Goal: Task Accomplishment & Management: Manage account settings

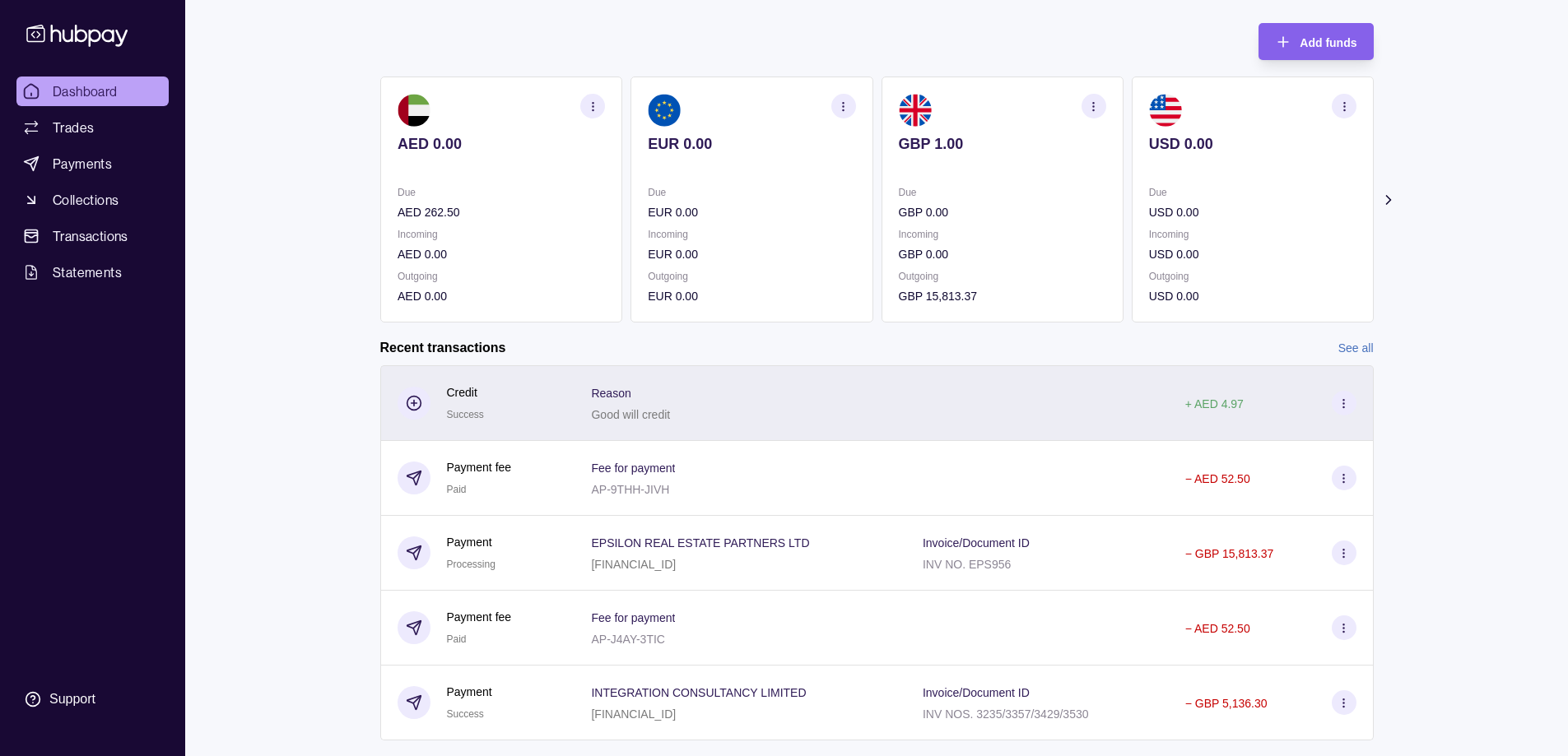
scroll to position [119, 0]
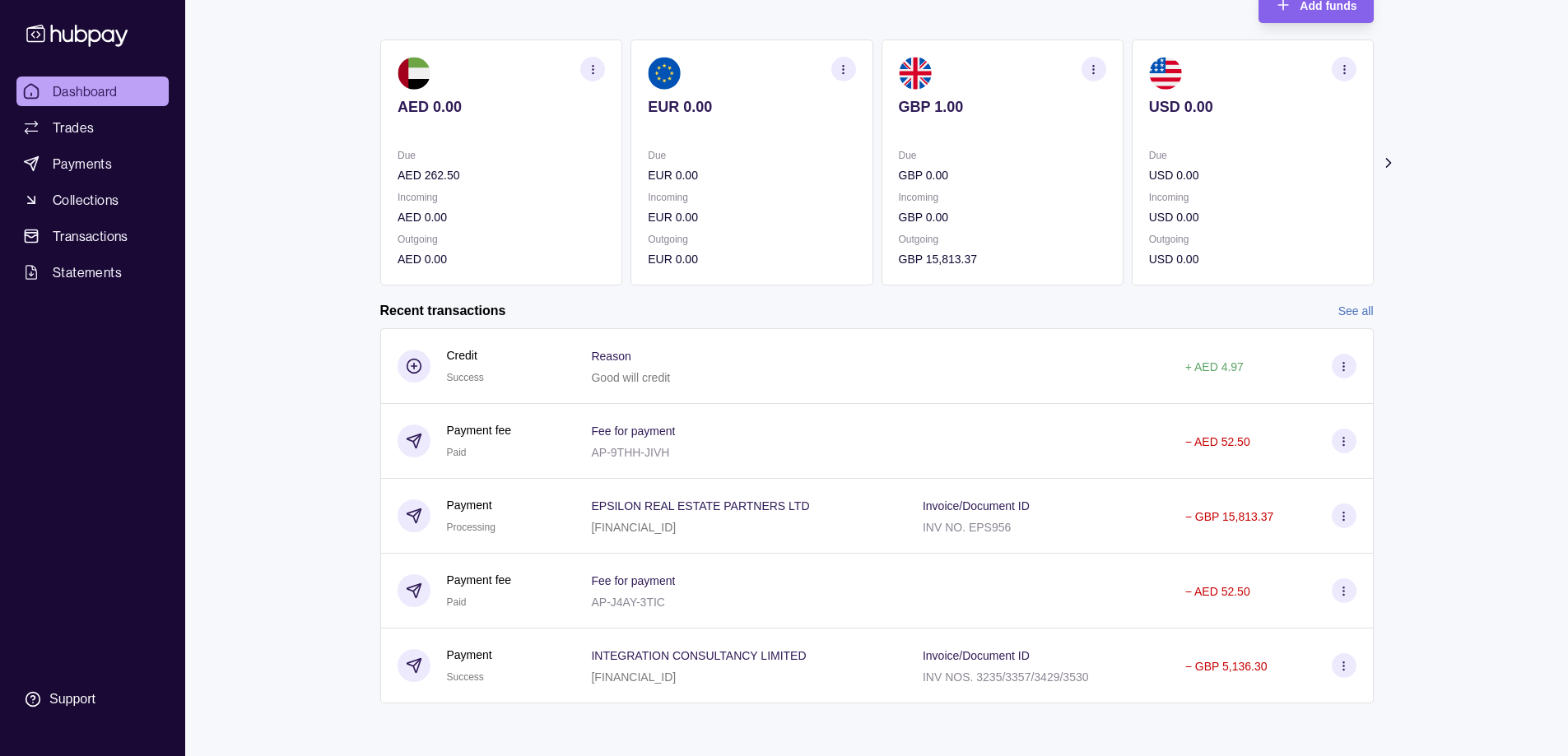
click at [1350, 308] on link "See all" at bounding box center [1356, 311] width 35 height 18
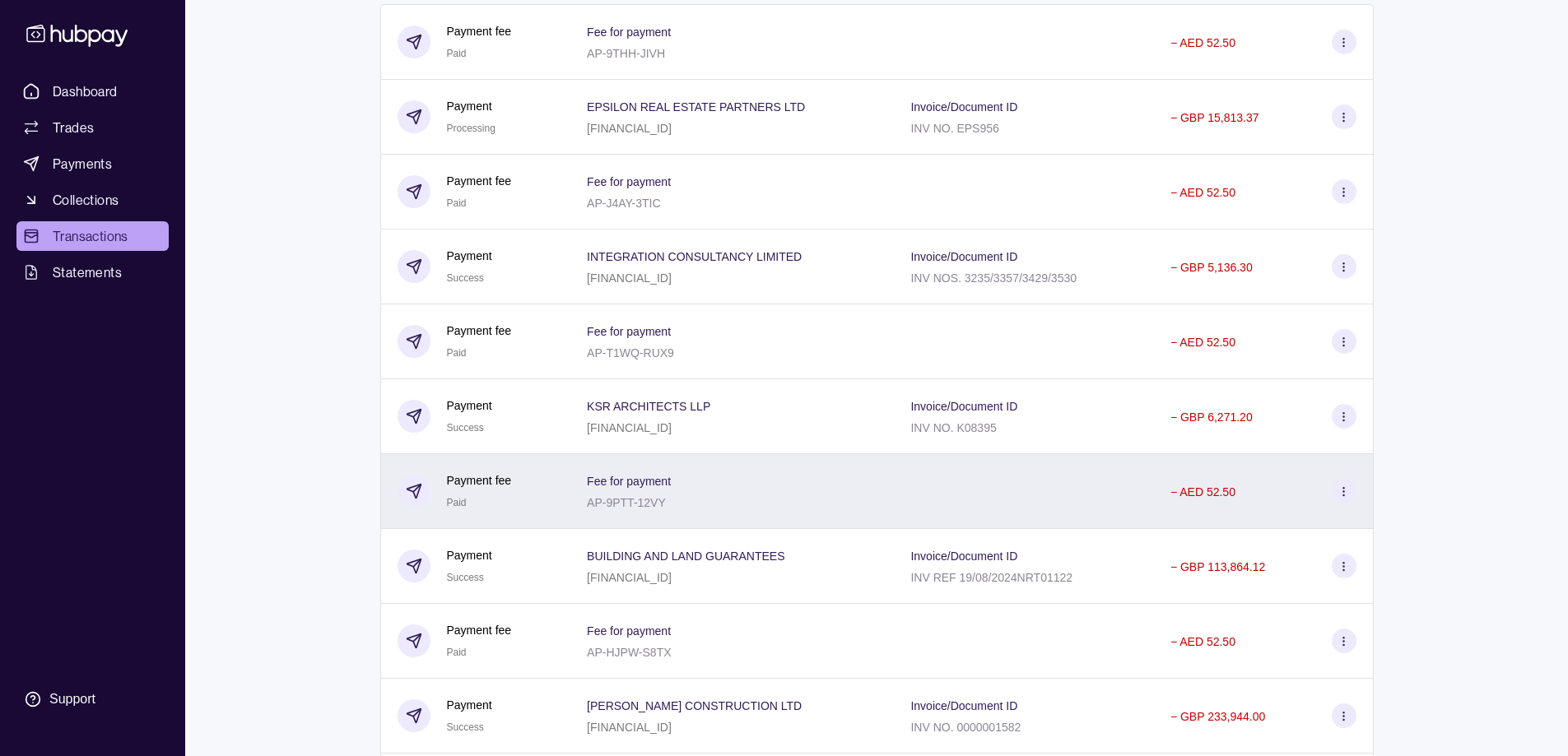
scroll to position [493, 0]
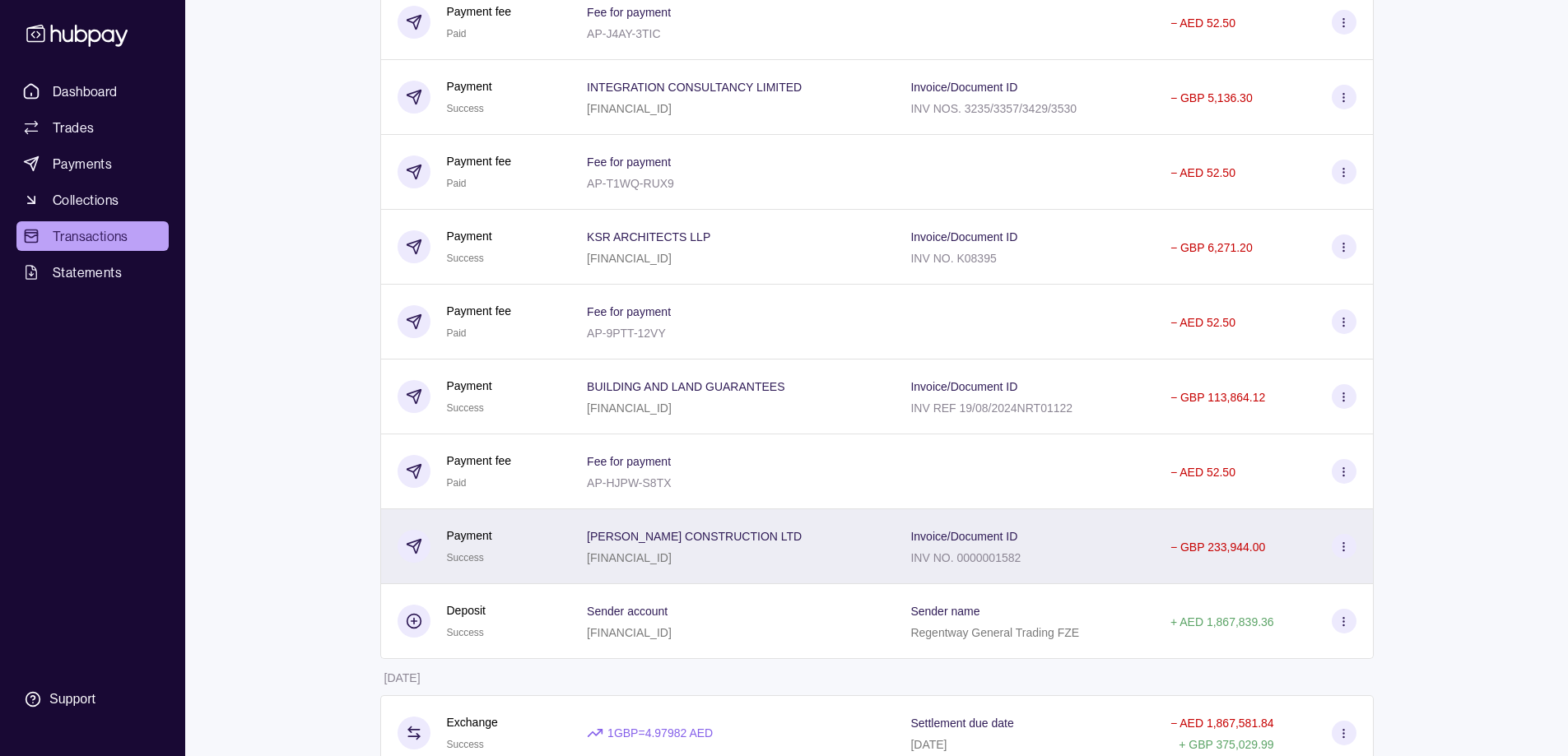
click at [690, 544] on span "[PERSON_NAME] CONSTRUCTION LTD" at bounding box center [694, 536] width 215 height 19
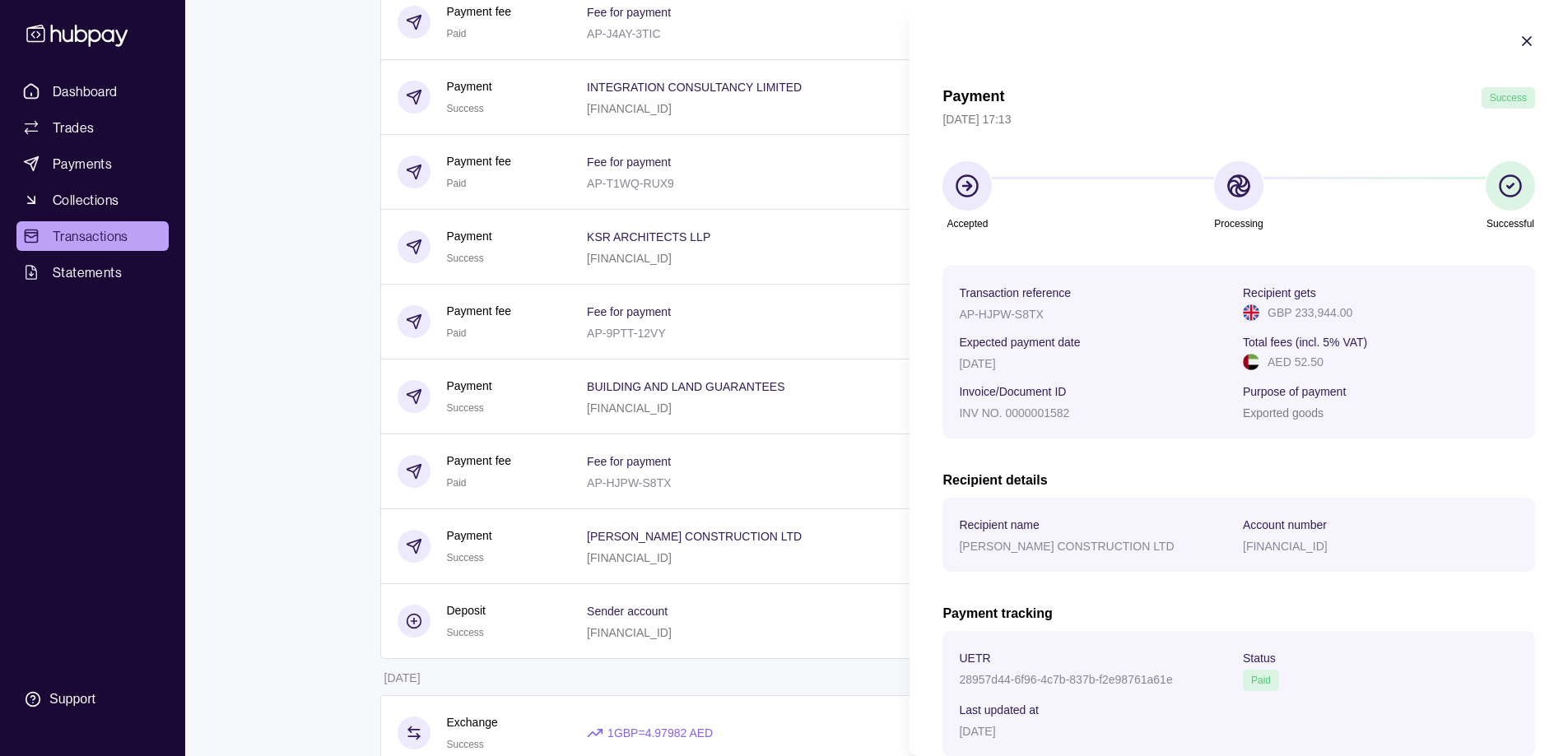
scroll to position [104, 0]
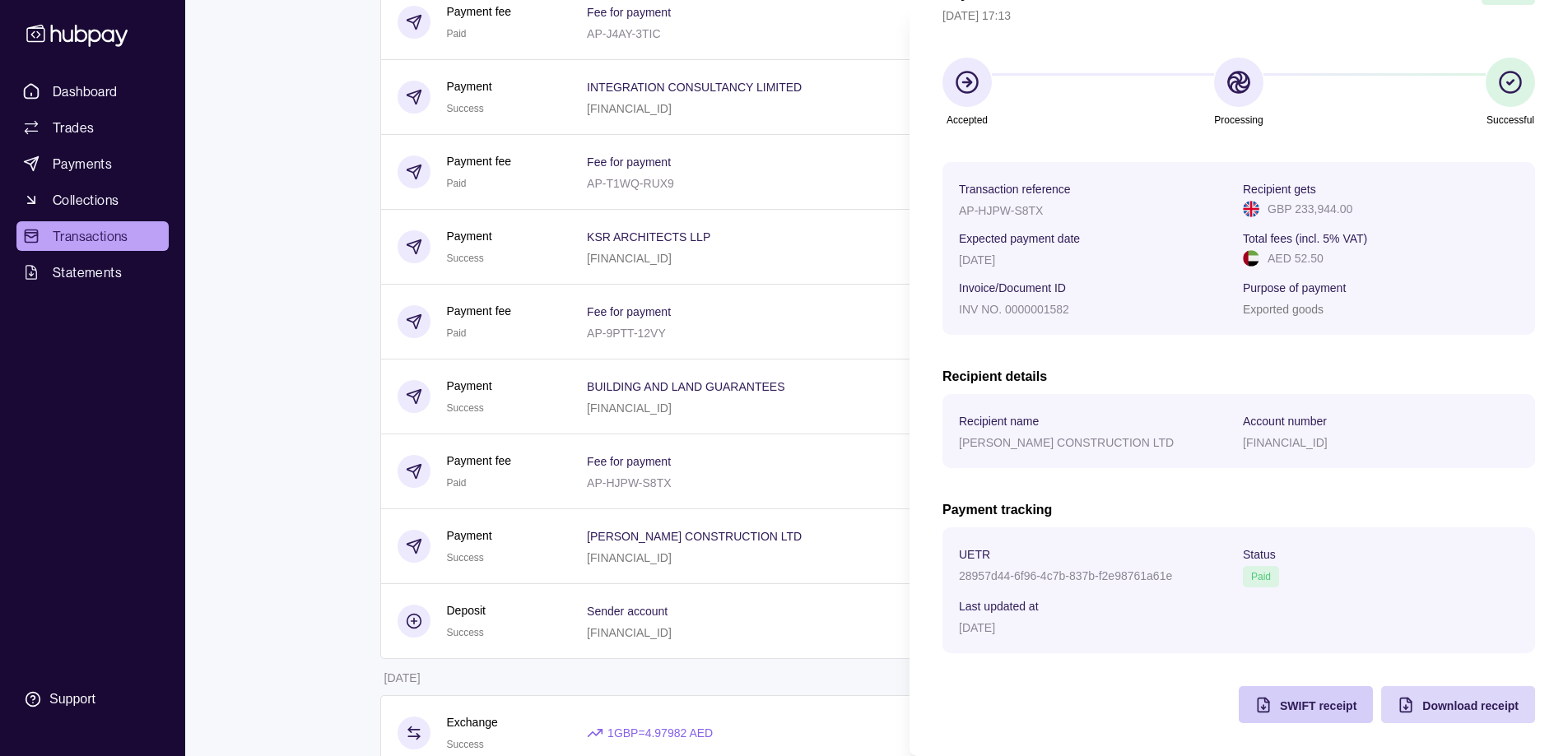
click at [1280, 704] on span "SWIFT receipt" at bounding box center [1318, 706] width 76 height 13
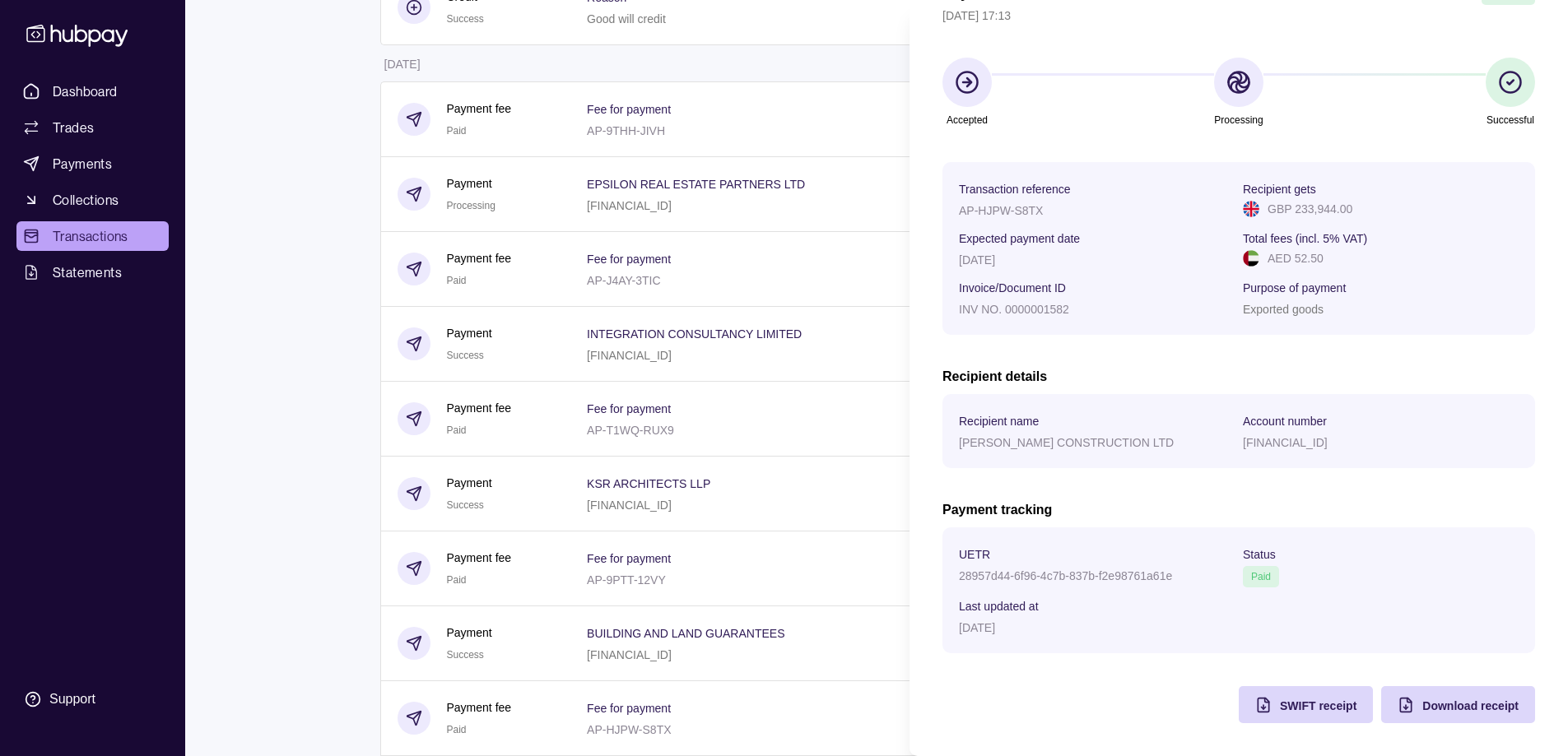
scroll to position [0, 0]
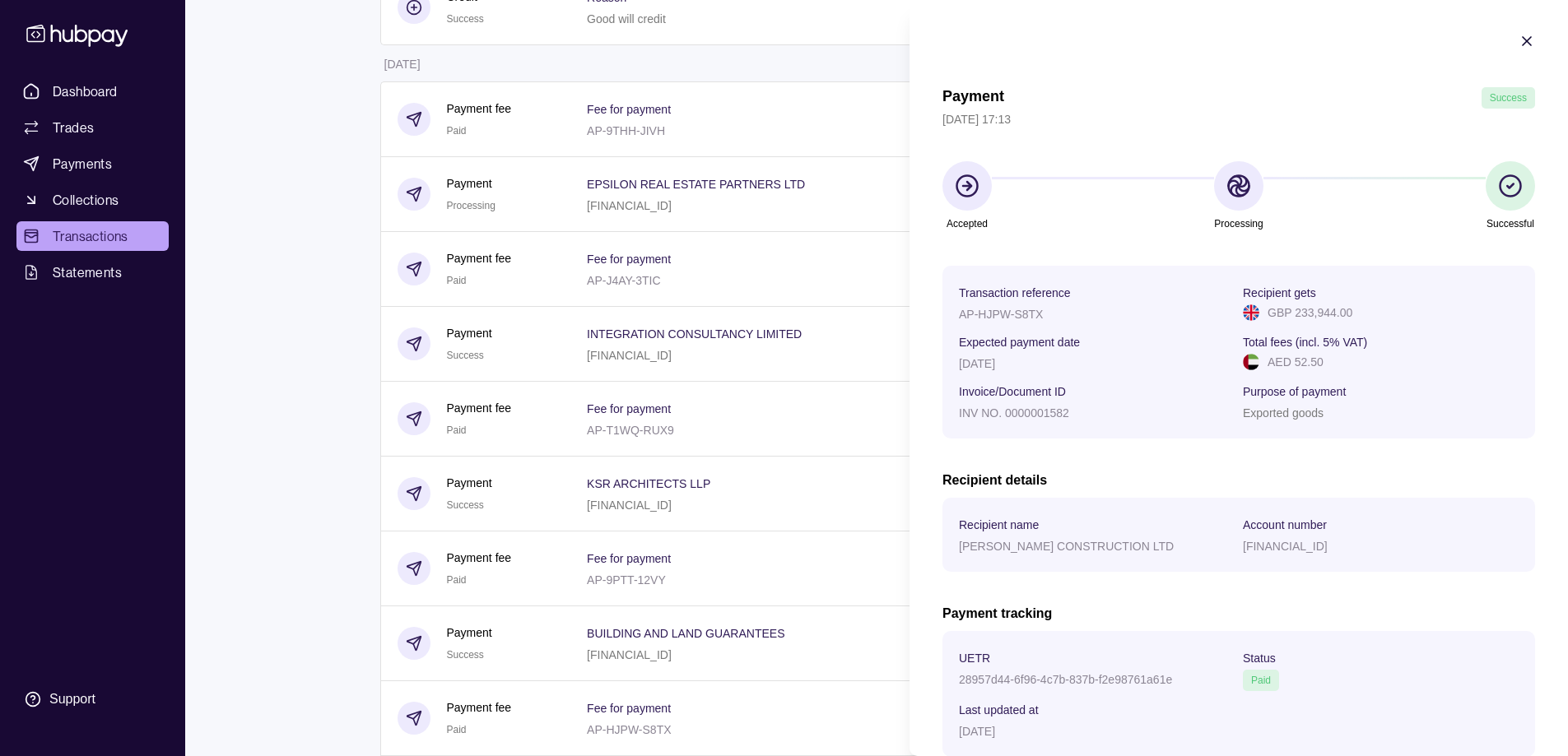
click at [1523, 42] on icon "button" at bounding box center [1527, 40] width 8 height 8
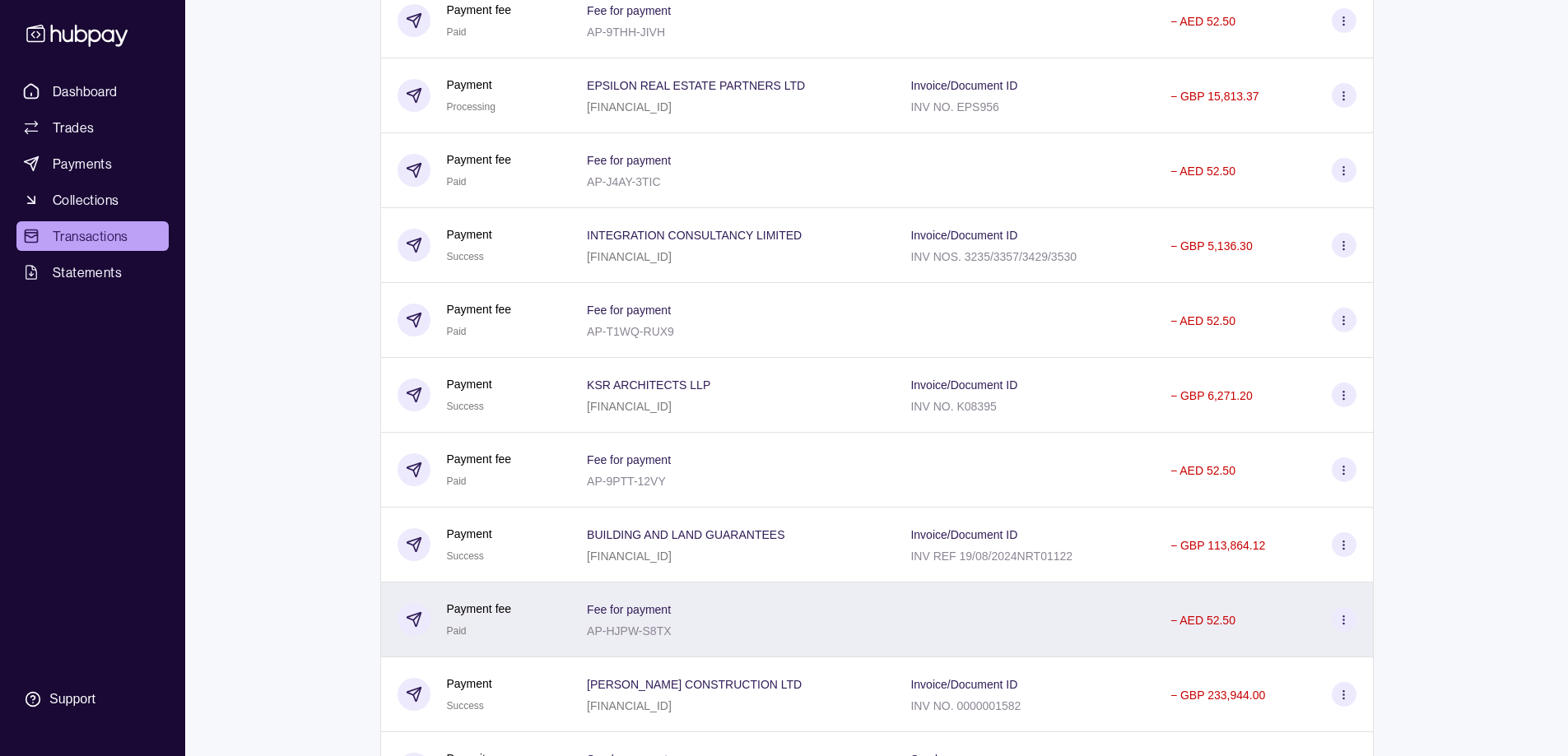
scroll to position [412, 0]
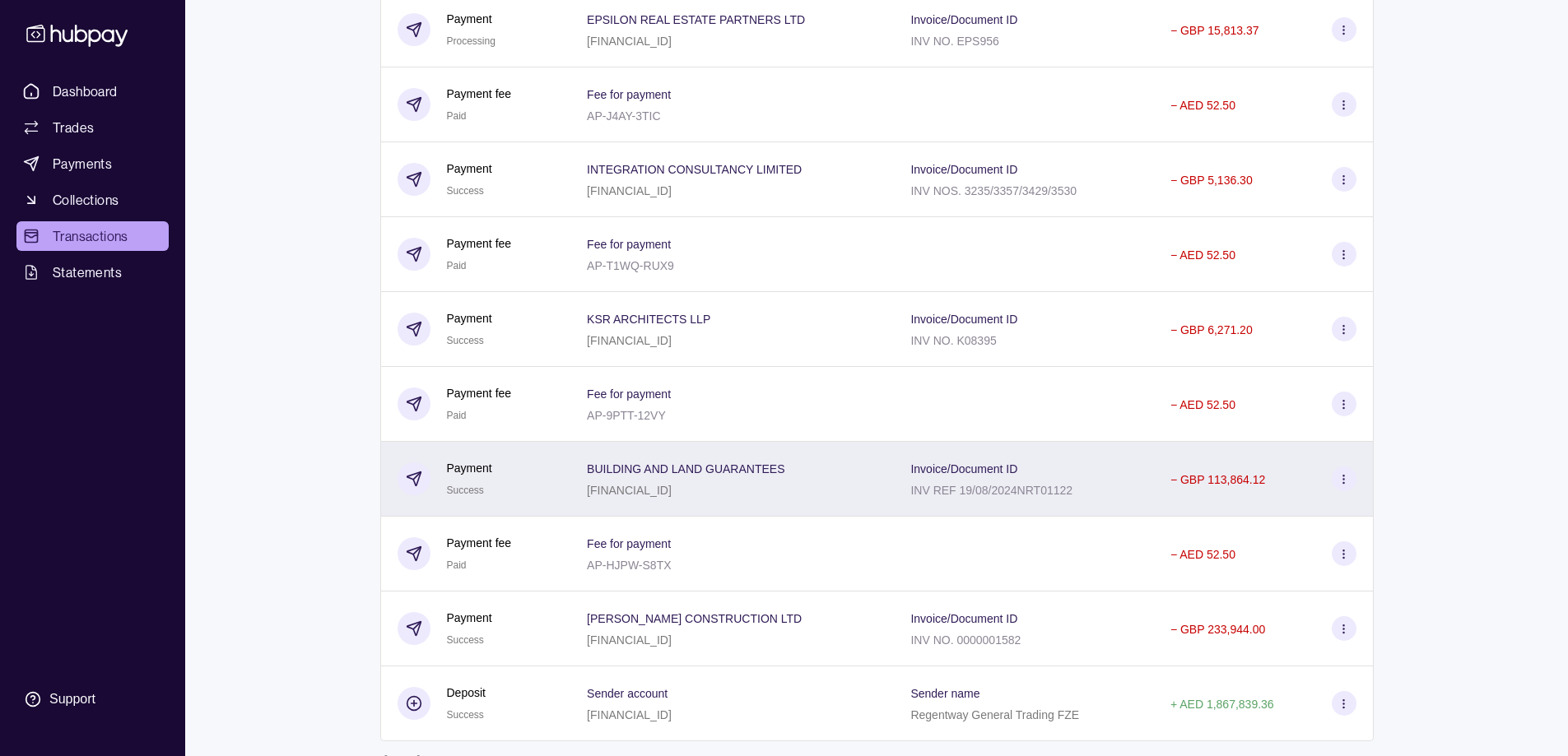
click at [702, 479] on div "[FINANCIAL_ID]" at bounding box center [685, 489] width 198 height 19
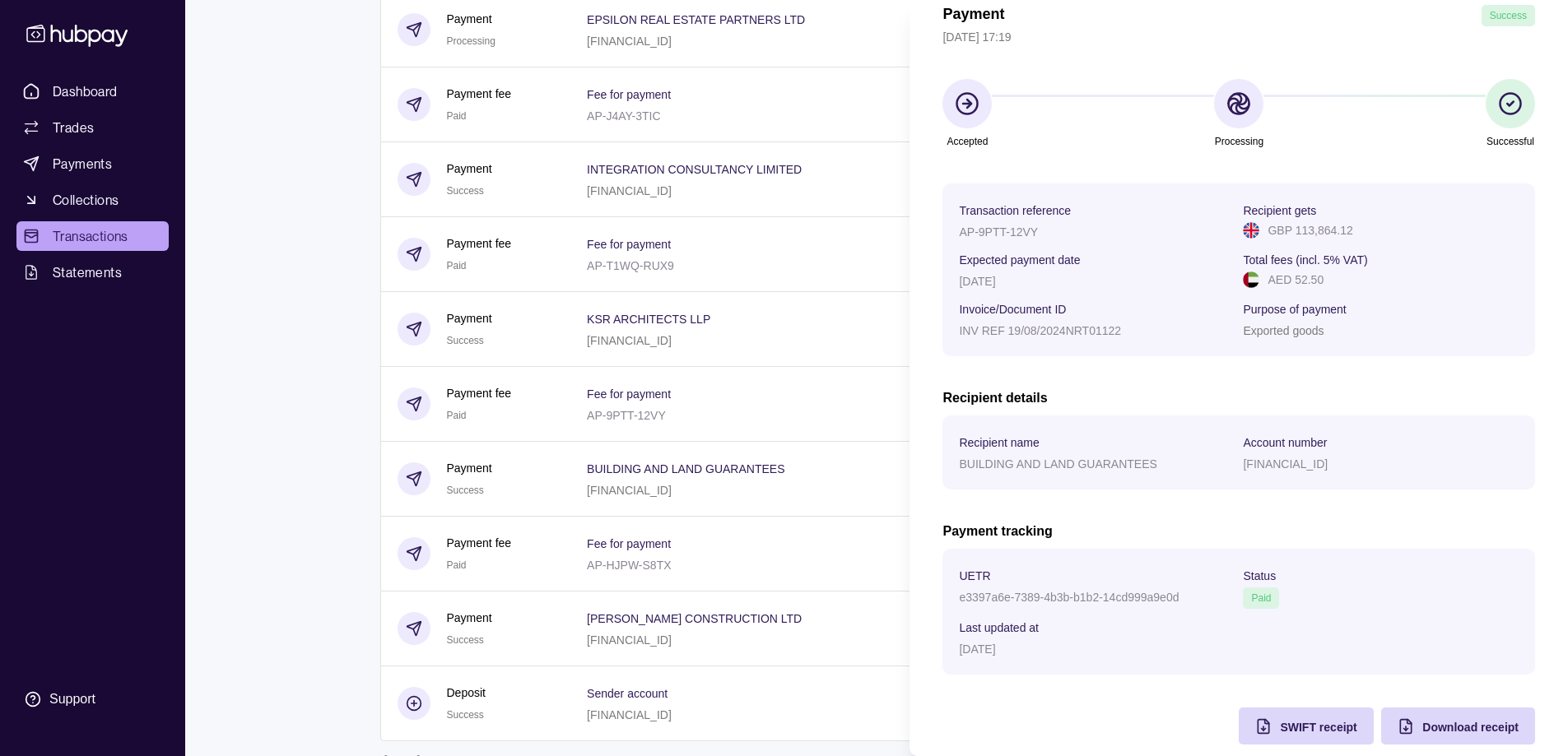
scroll to position [104, 0]
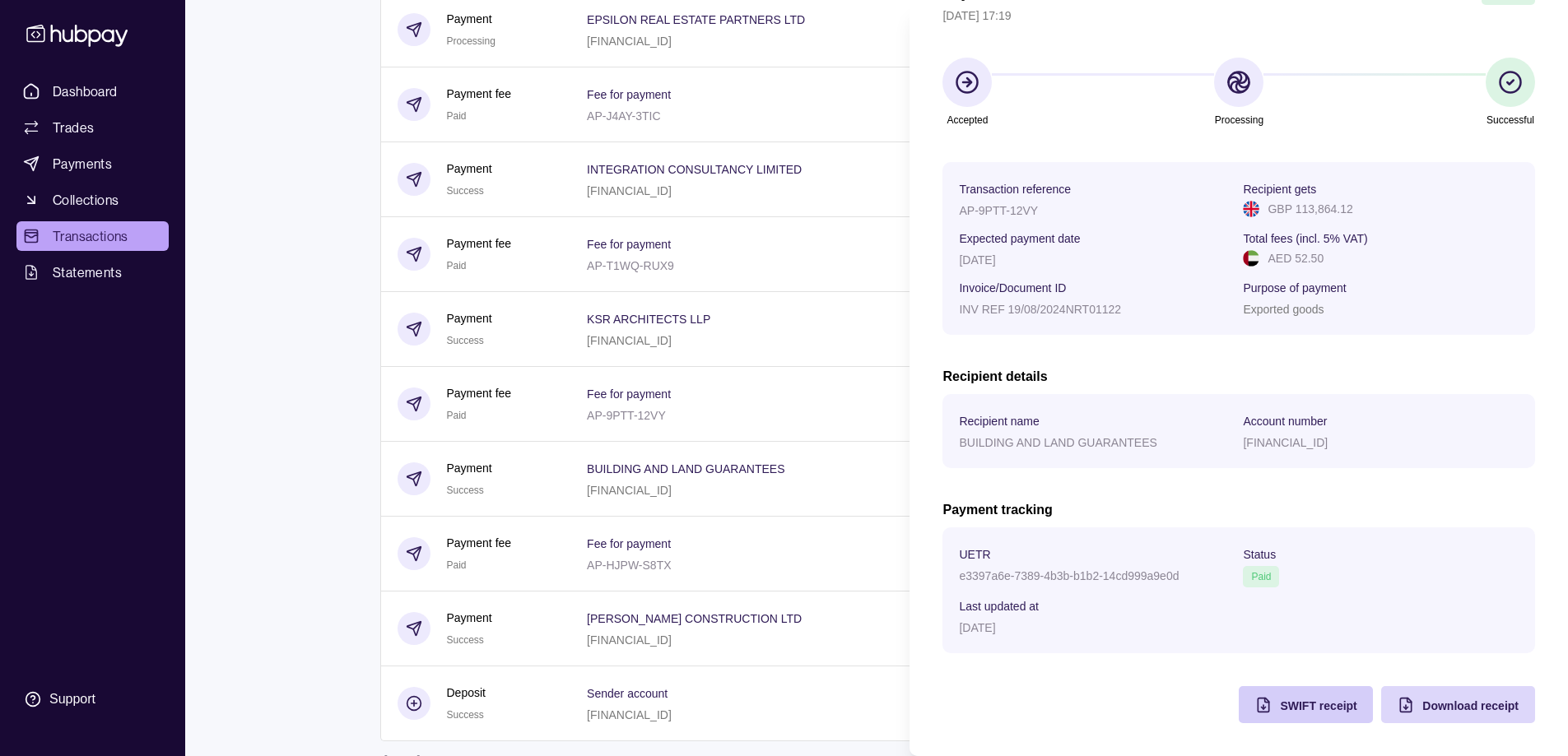
click at [1314, 709] on span "SWIFT receipt" at bounding box center [1318, 706] width 76 height 13
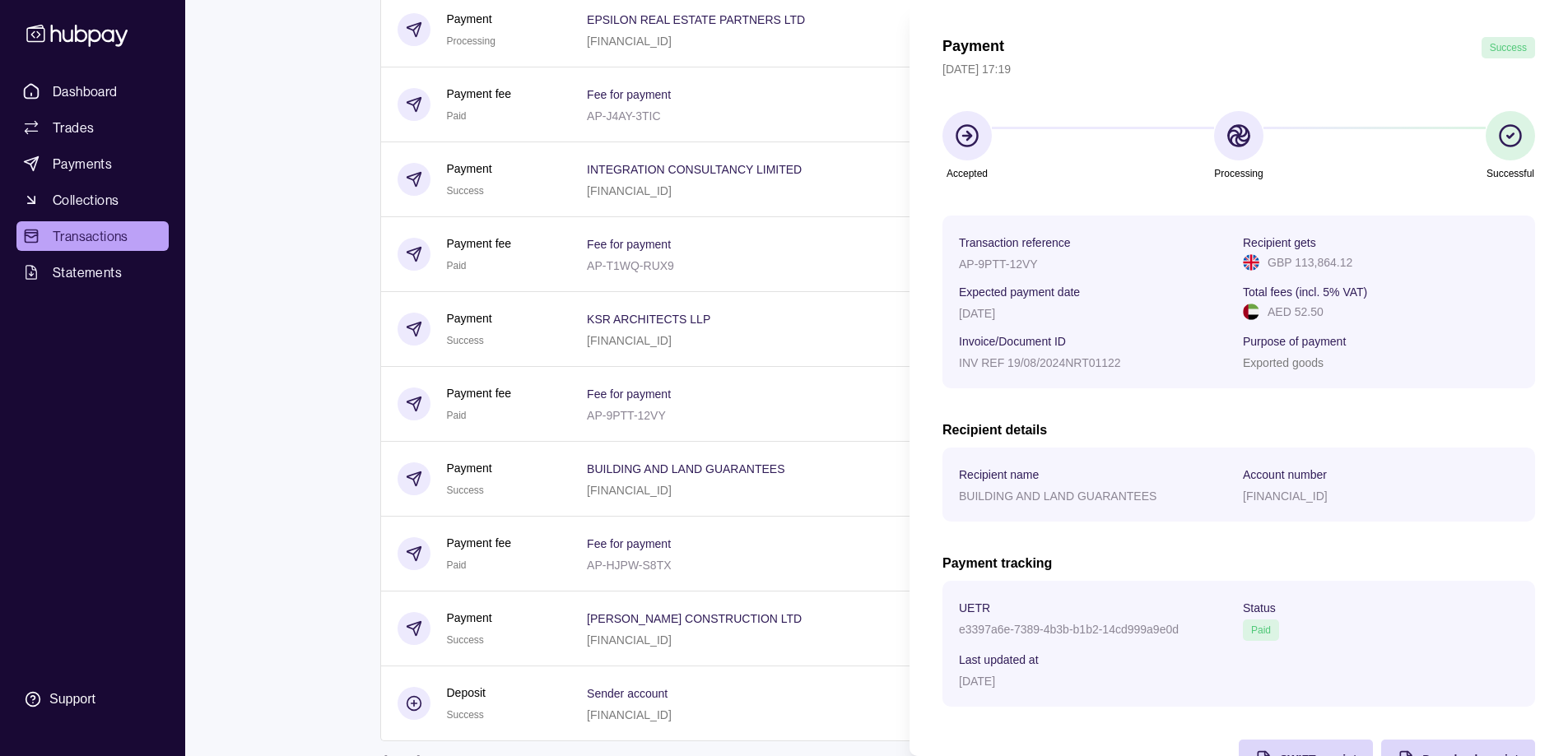
scroll to position [0, 0]
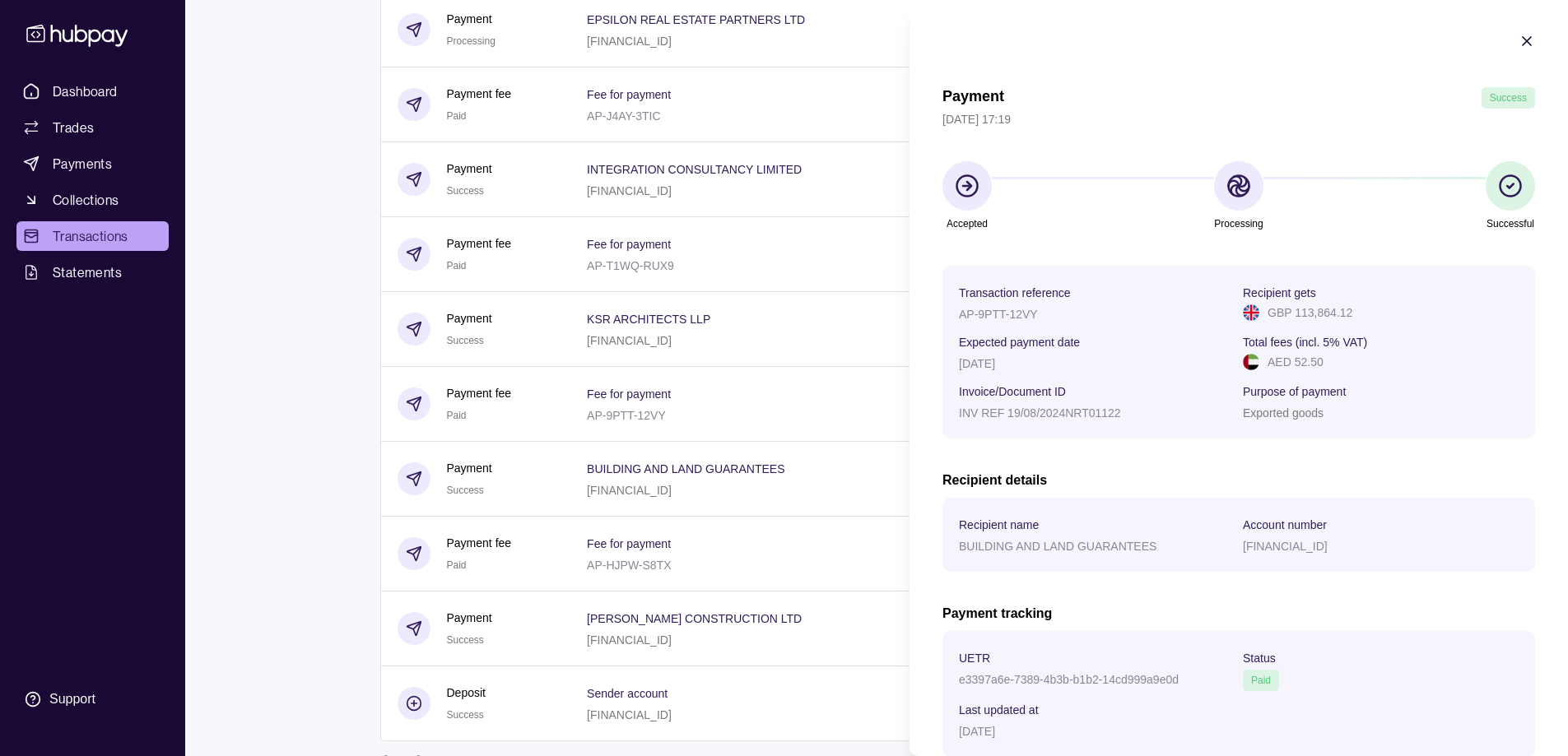
click at [1519, 35] on icon "button" at bounding box center [1527, 40] width 17 height 17
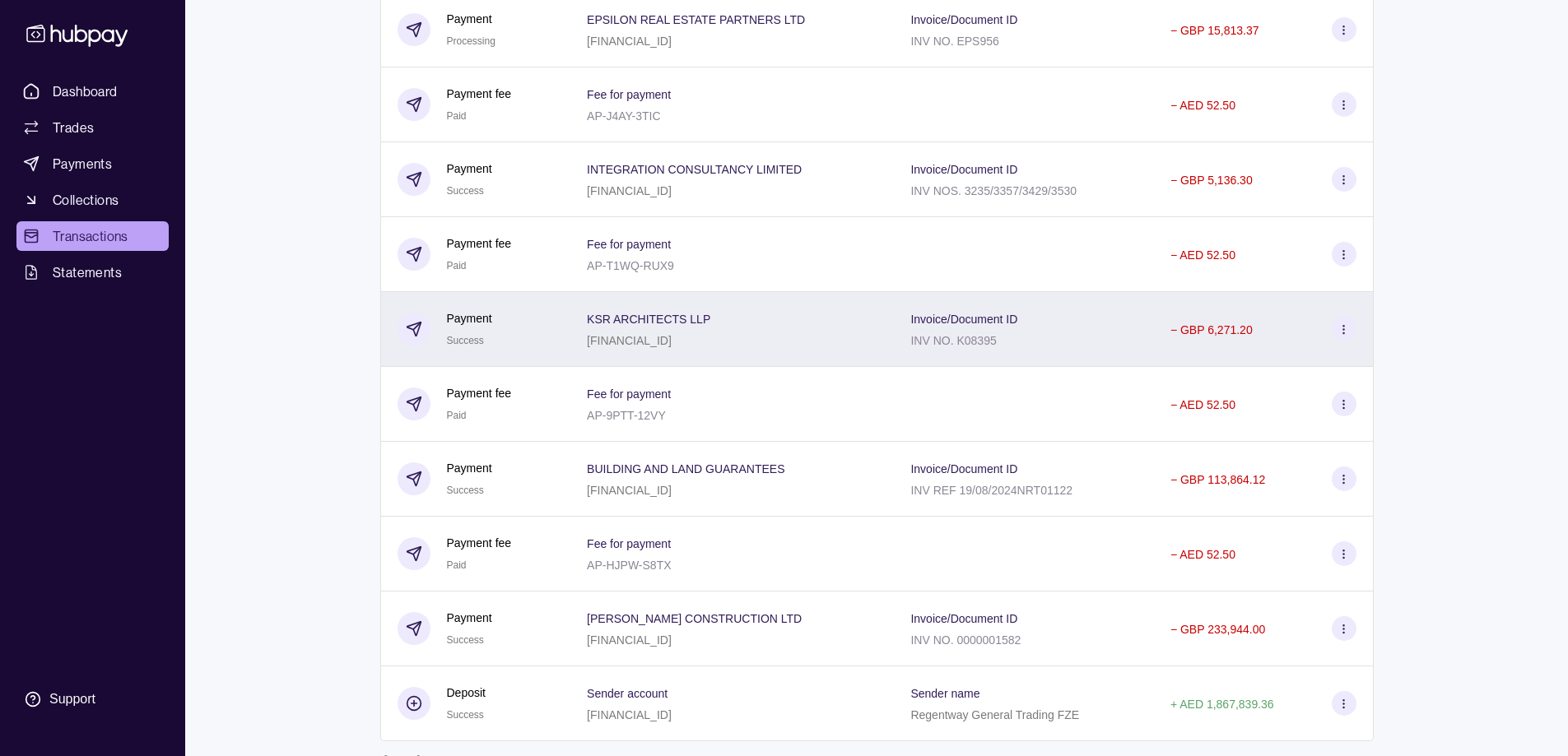
click at [649, 328] on span "KSR ARCHITECTS LLP" at bounding box center [648, 318] width 124 height 19
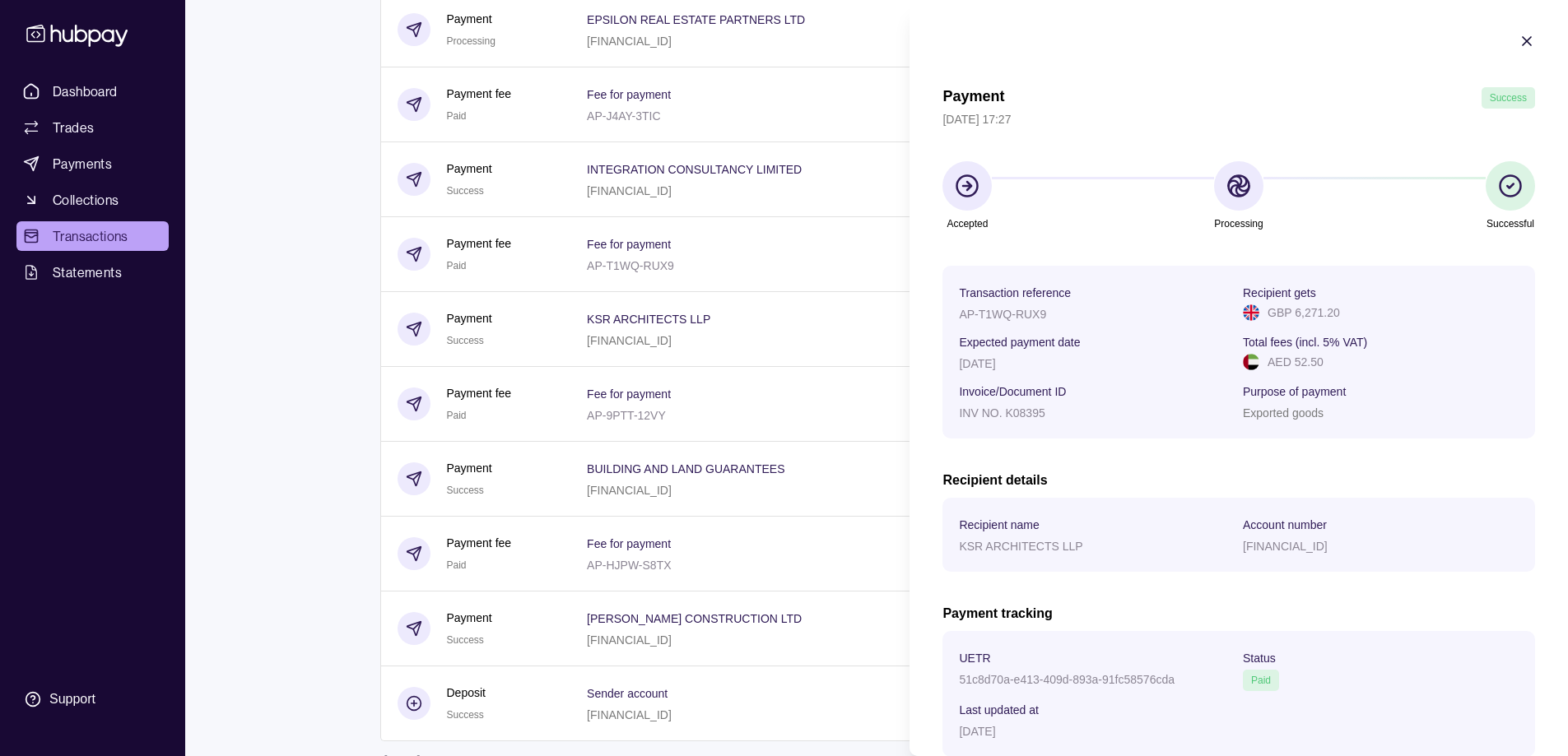
scroll to position [104, 0]
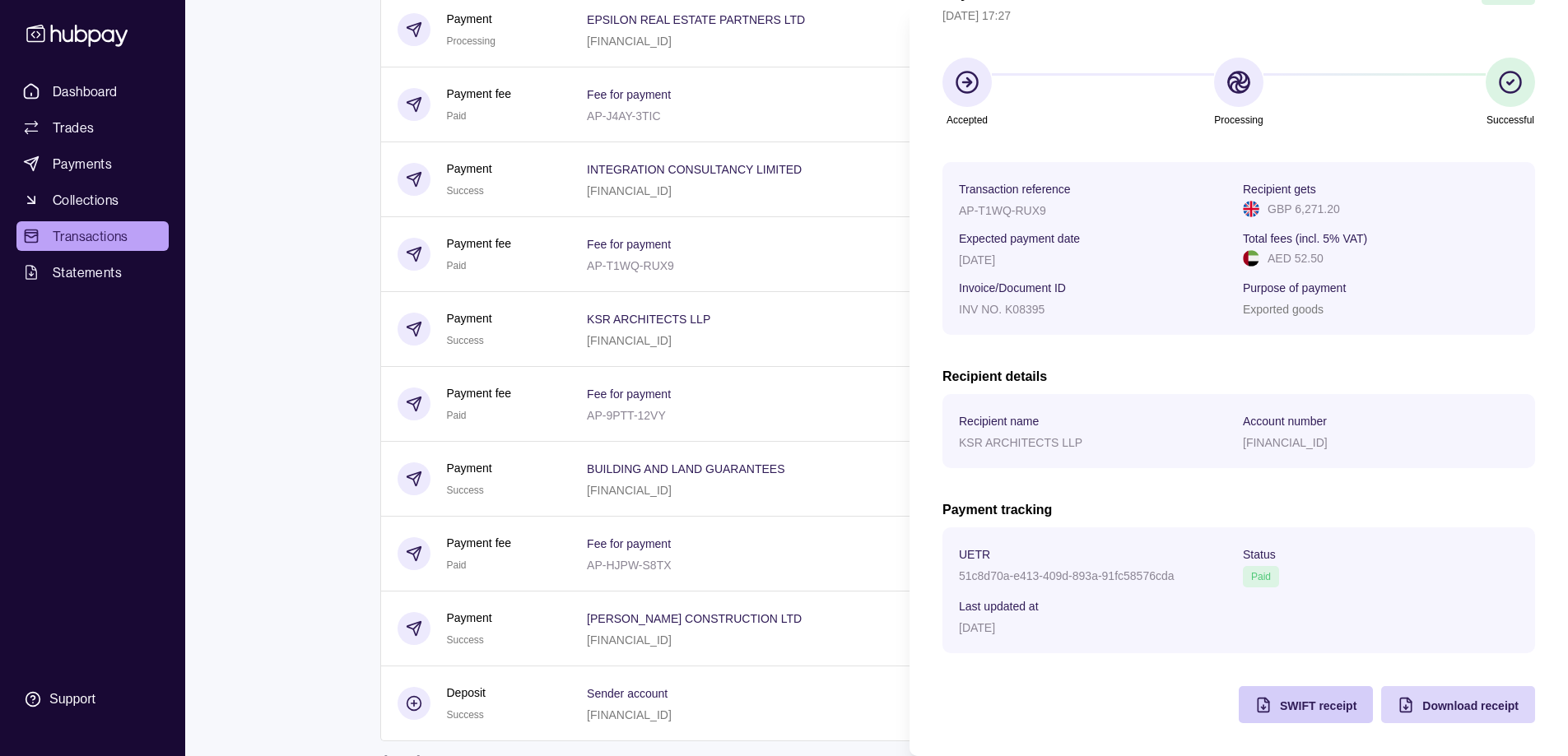
click at [1304, 702] on span "SWIFT receipt" at bounding box center [1318, 706] width 76 height 13
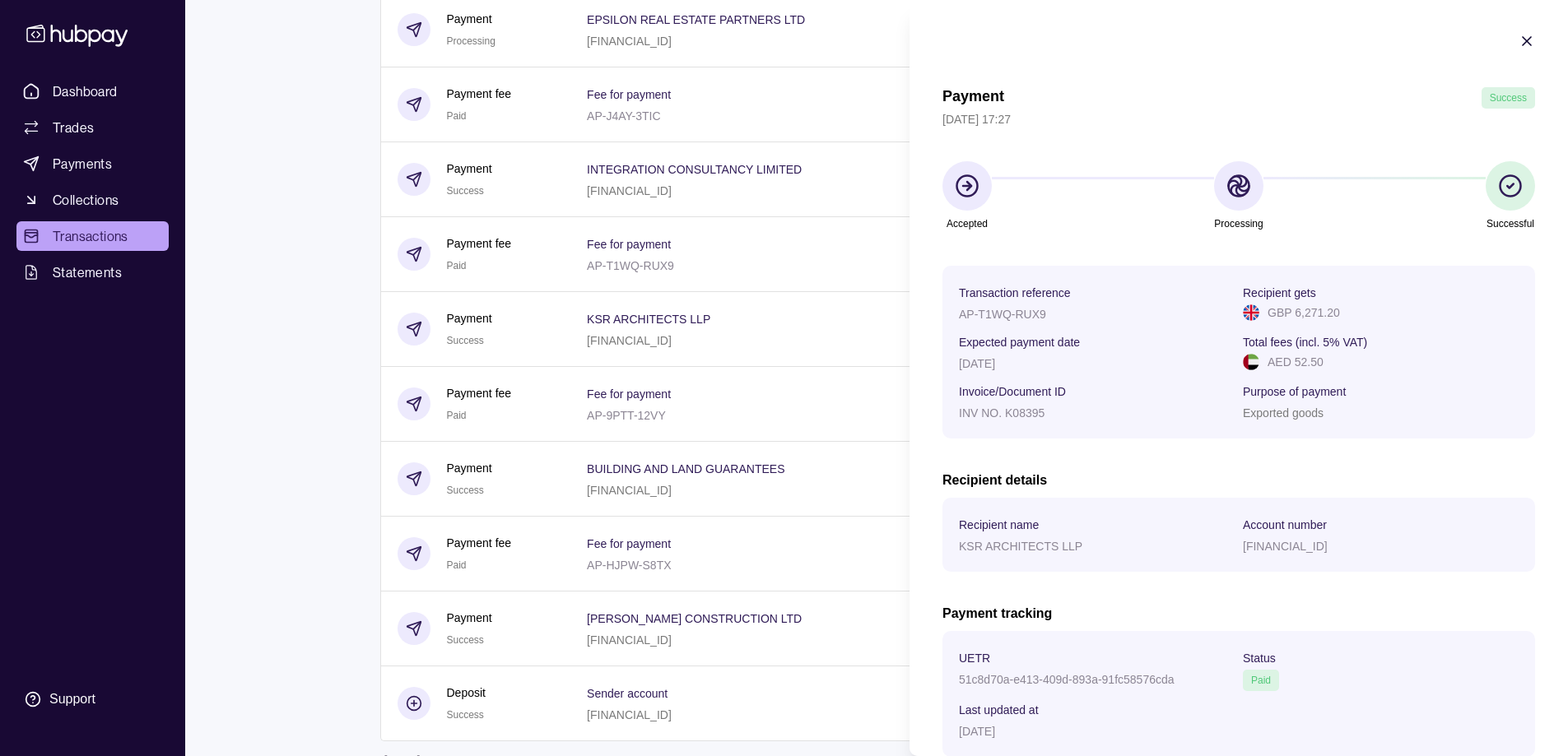
click at [1519, 35] on icon "button" at bounding box center [1527, 40] width 17 height 17
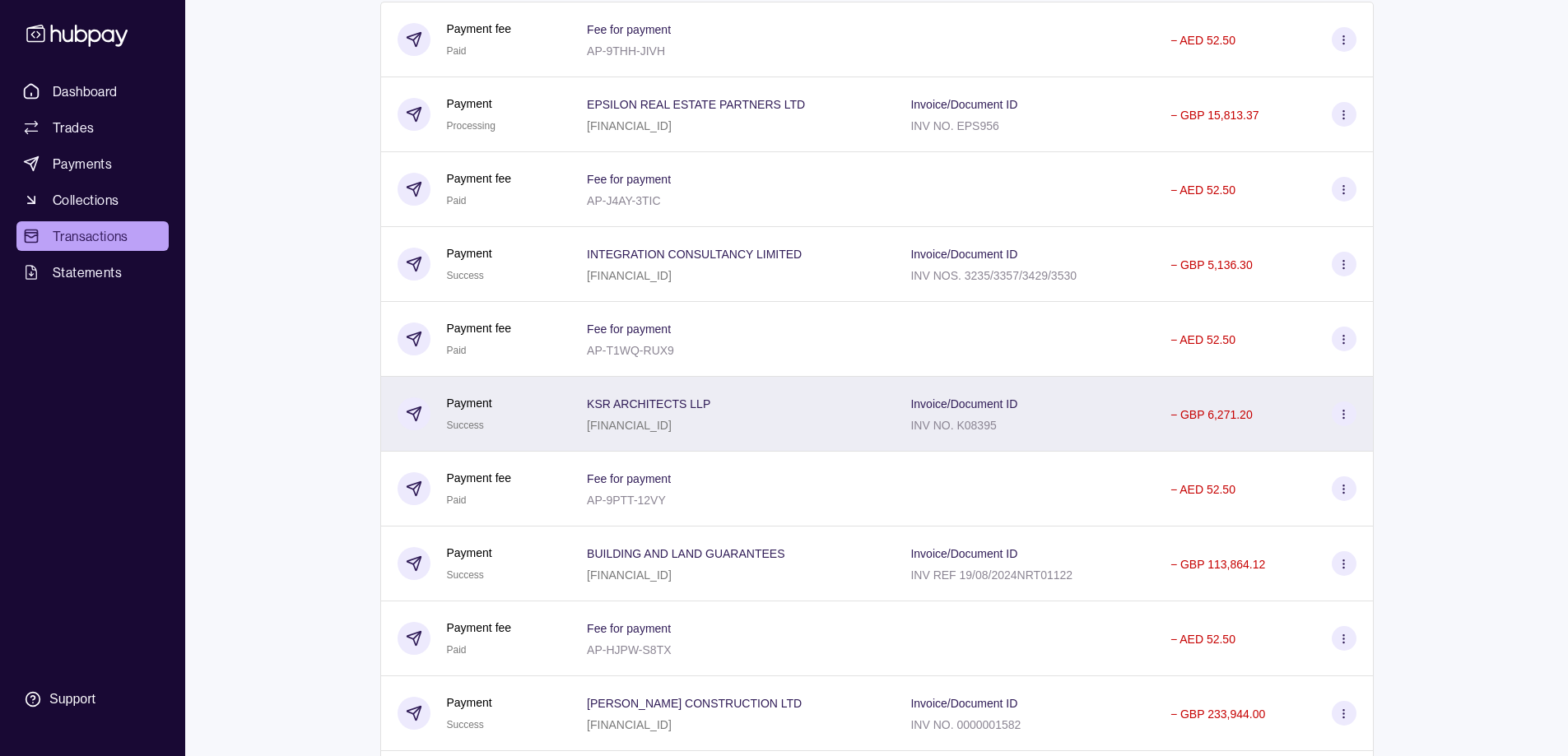
scroll to position [247, 0]
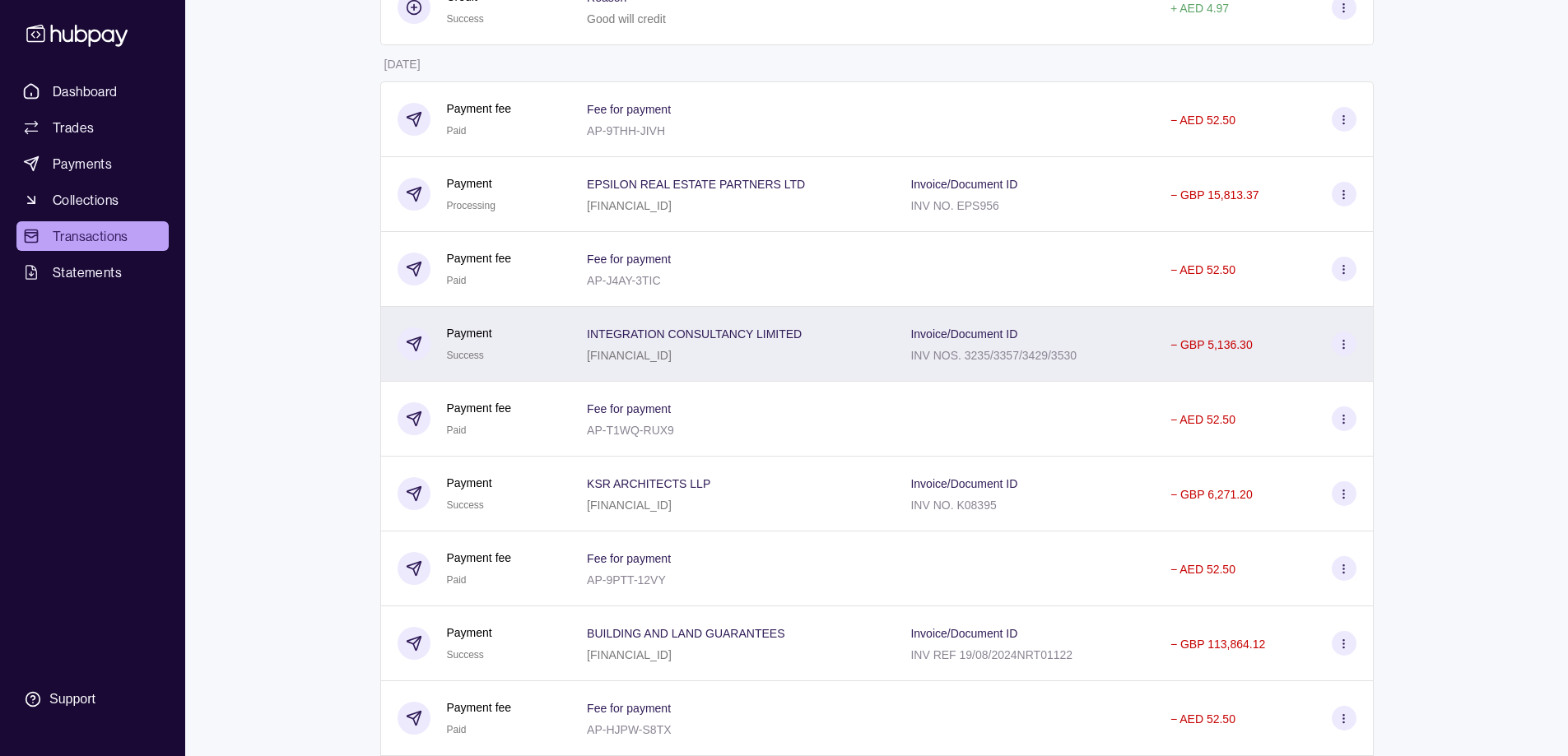
click at [672, 349] on p "[FINANCIAL_ID]" at bounding box center [629, 355] width 85 height 13
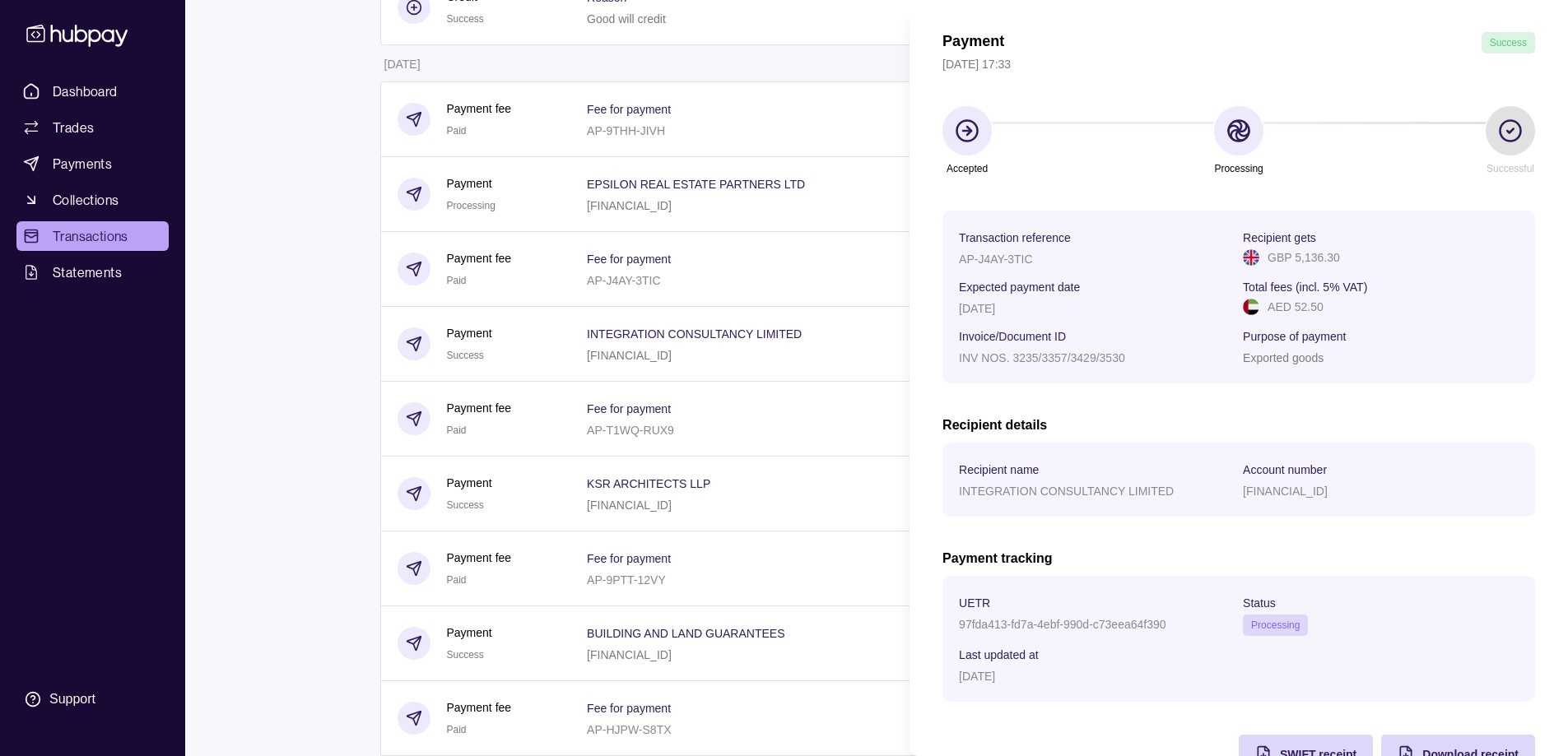
scroll to position [104, 0]
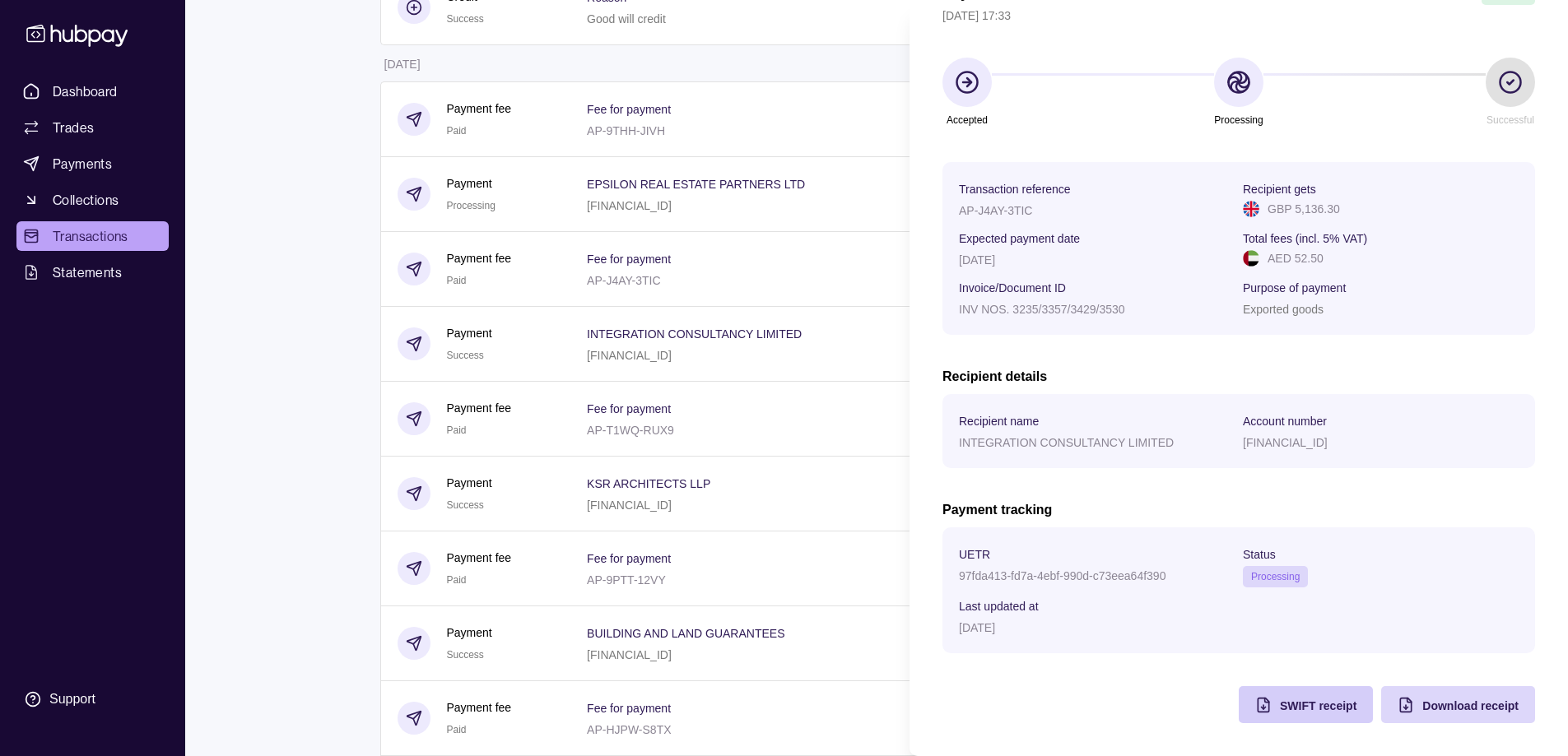
click at [1304, 712] on span "SWIFT receipt" at bounding box center [1318, 706] width 76 height 13
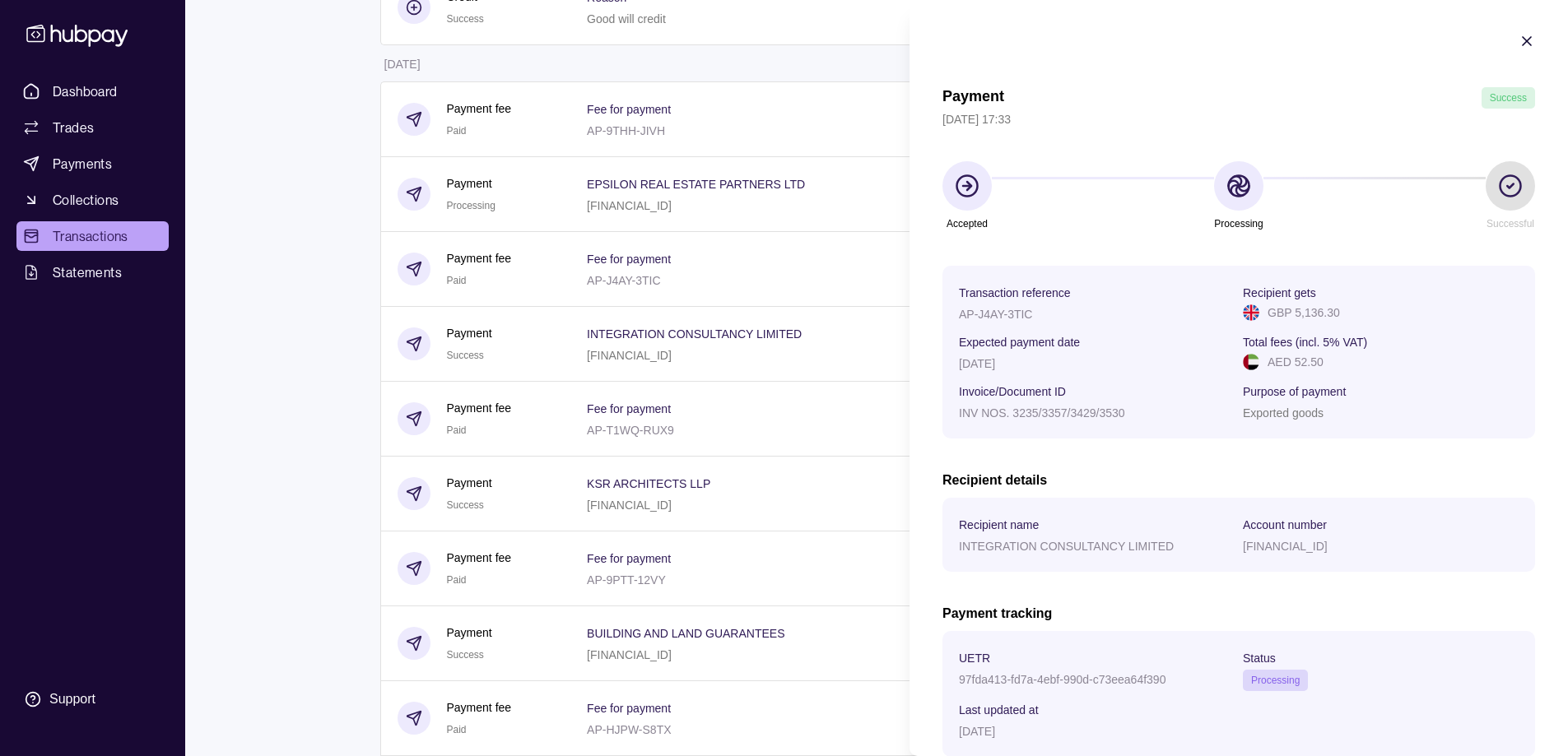
click at [1519, 33] on icon "button" at bounding box center [1527, 40] width 17 height 17
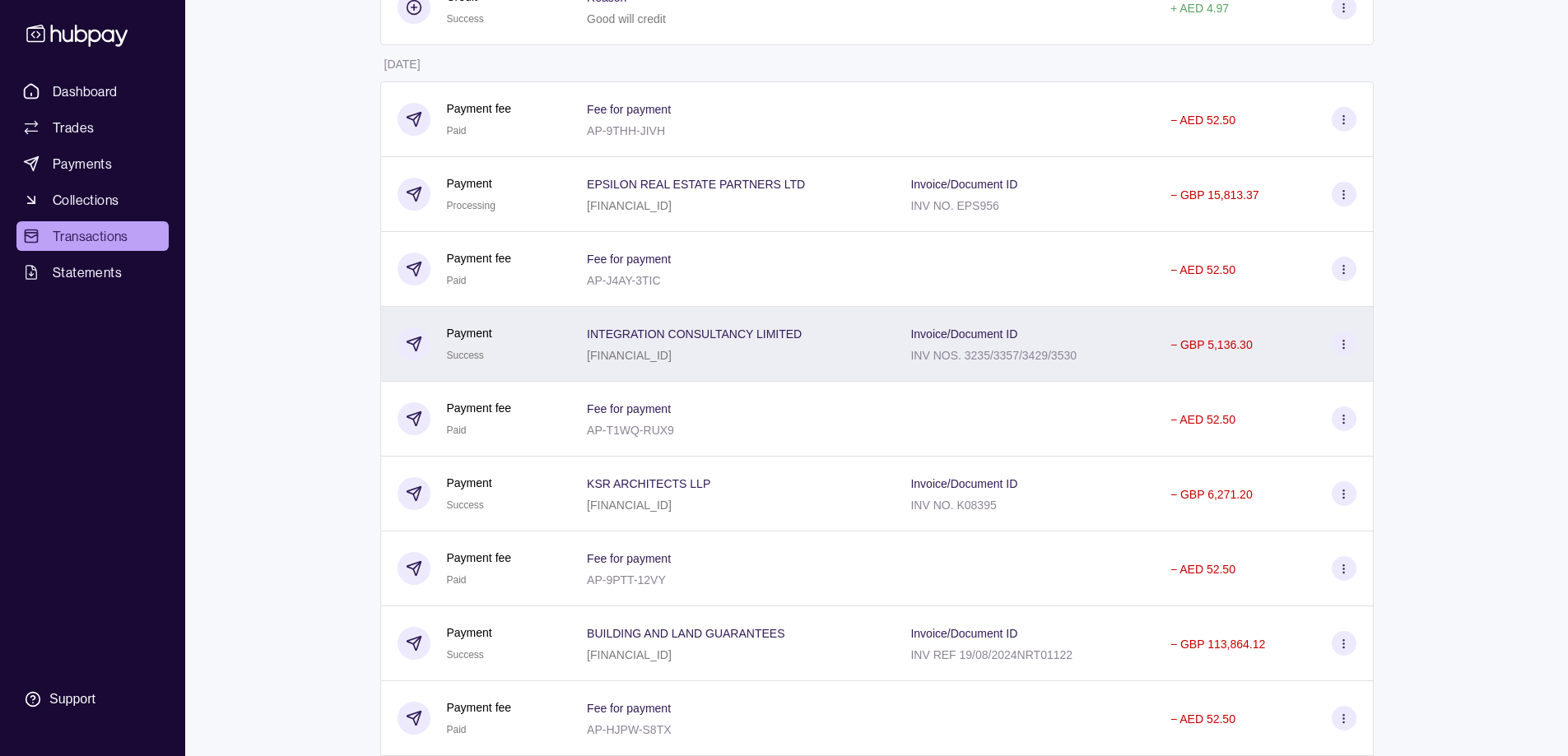
scroll to position [83, 0]
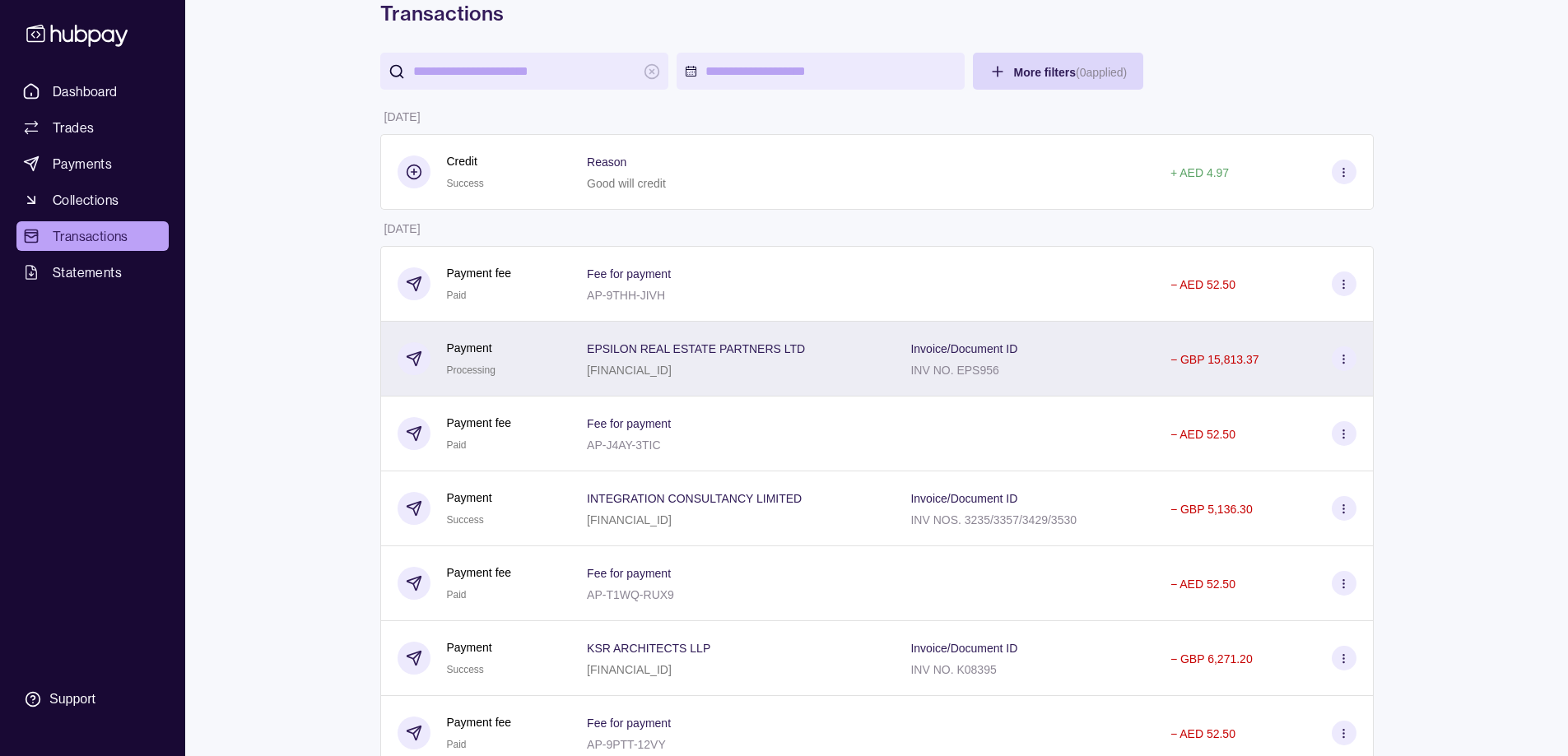
click at [638, 366] on p "[FINANCIAL_ID]" at bounding box center [629, 370] width 85 height 13
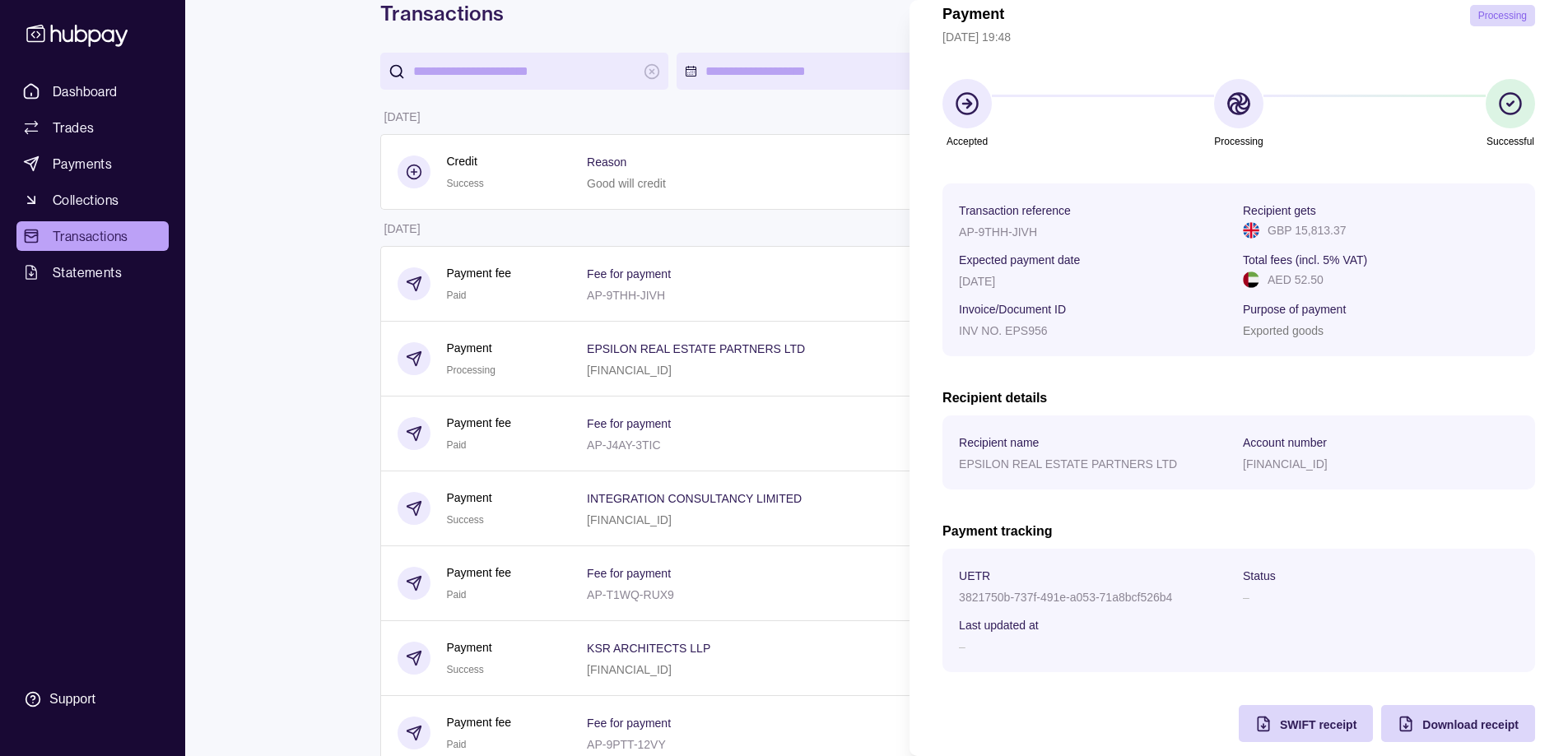
scroll to position [101, 0]
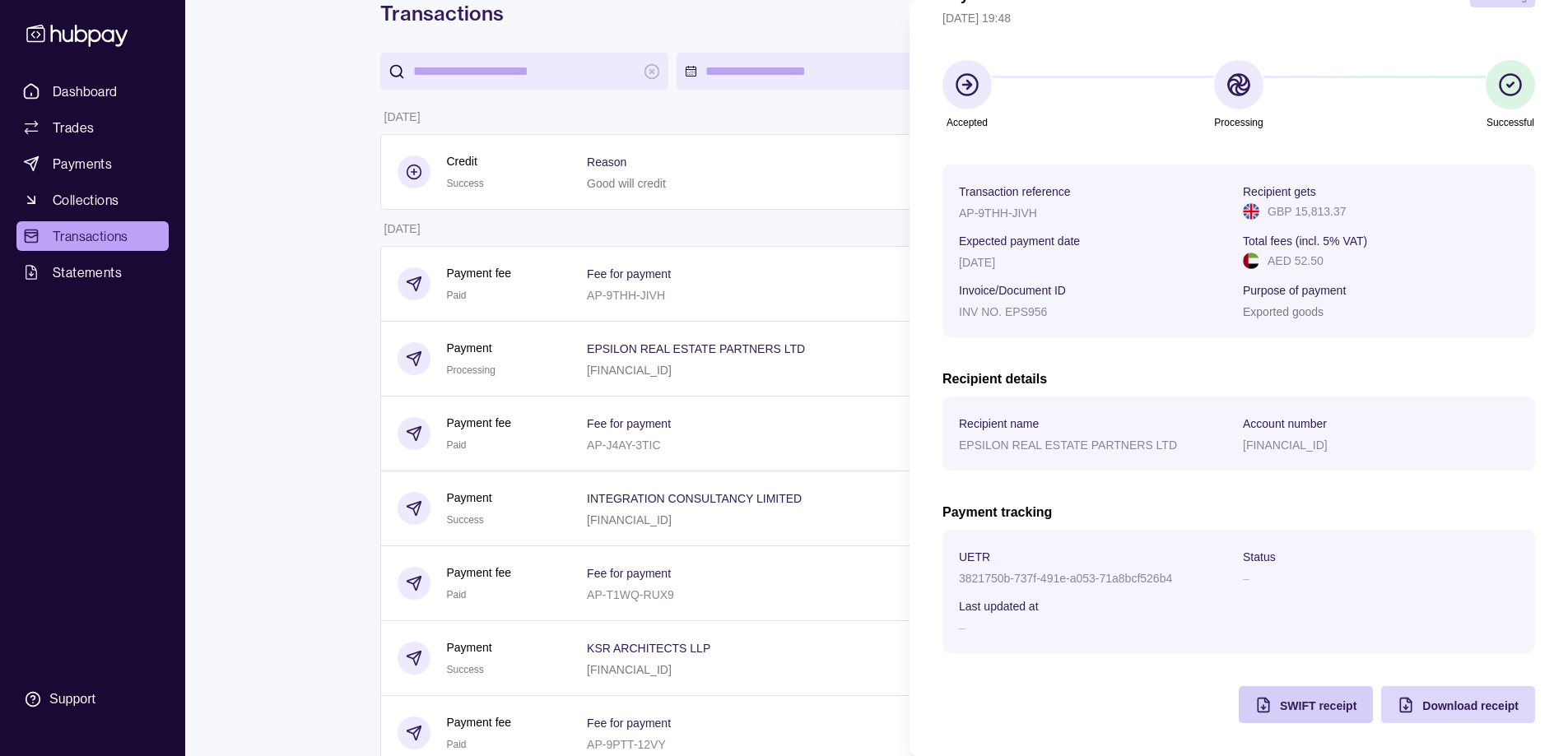
click at [1298, 700] on span "SWIFT receipt" at bounding box center [1318, 706] width 76 height 13
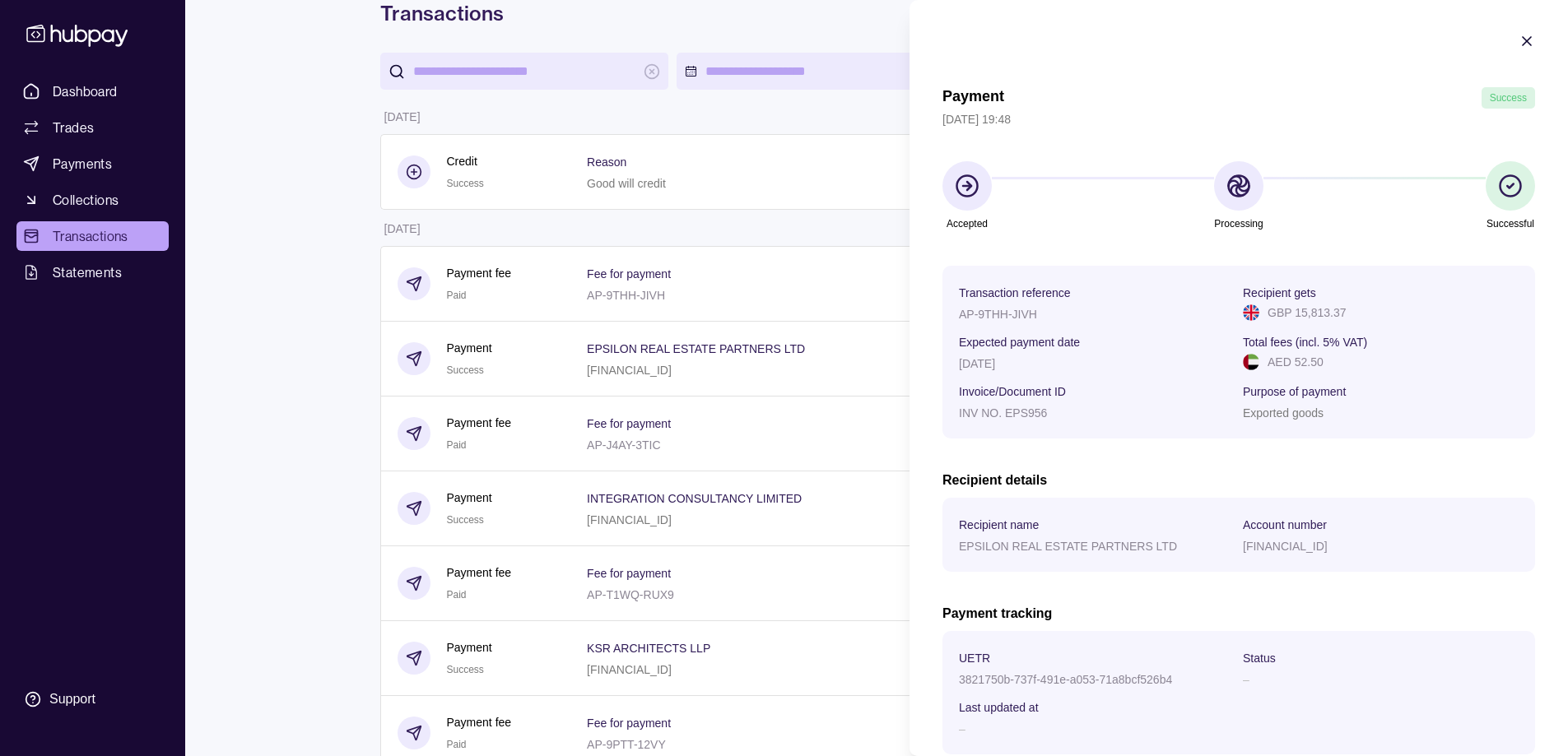
click at [1519, 40] on icon "button" at bounding box center [1527, 40] width 17 height 17
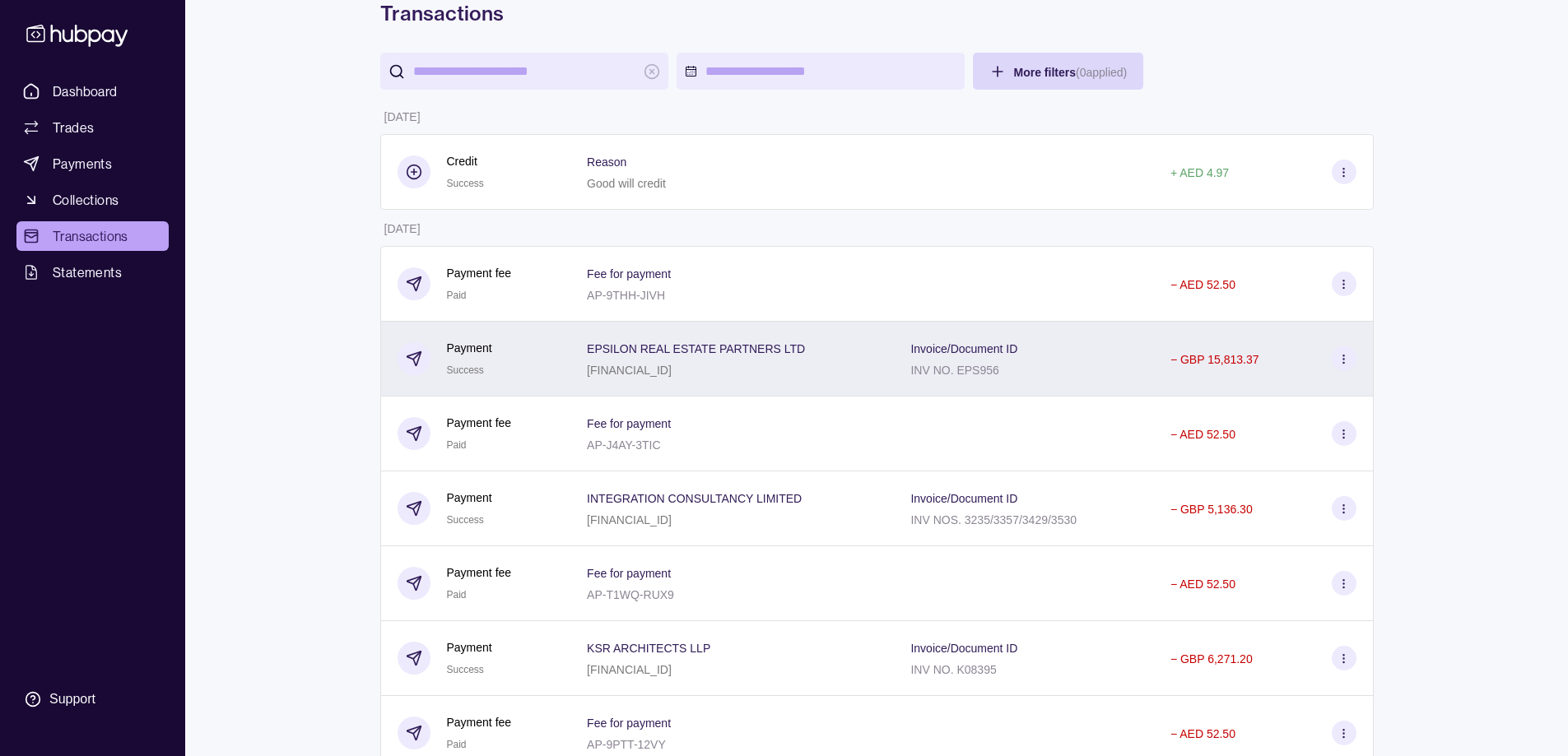
click at [492, 349] on div "Payment Success" at bounding box center [476, 359] width 157 height 40
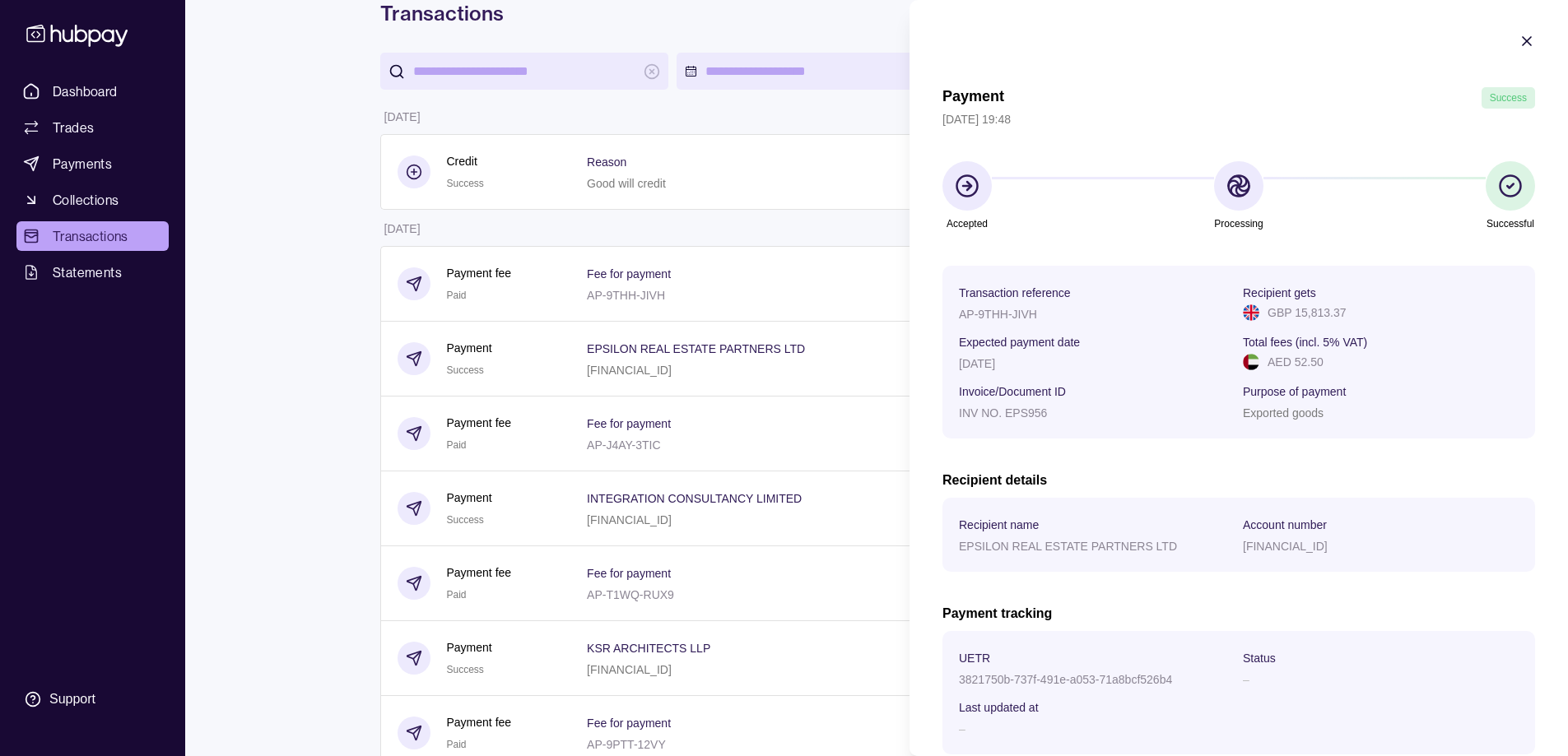
click at [1523, 40] on icon "button" at bounding box center [1527, 40] width 8 height 8
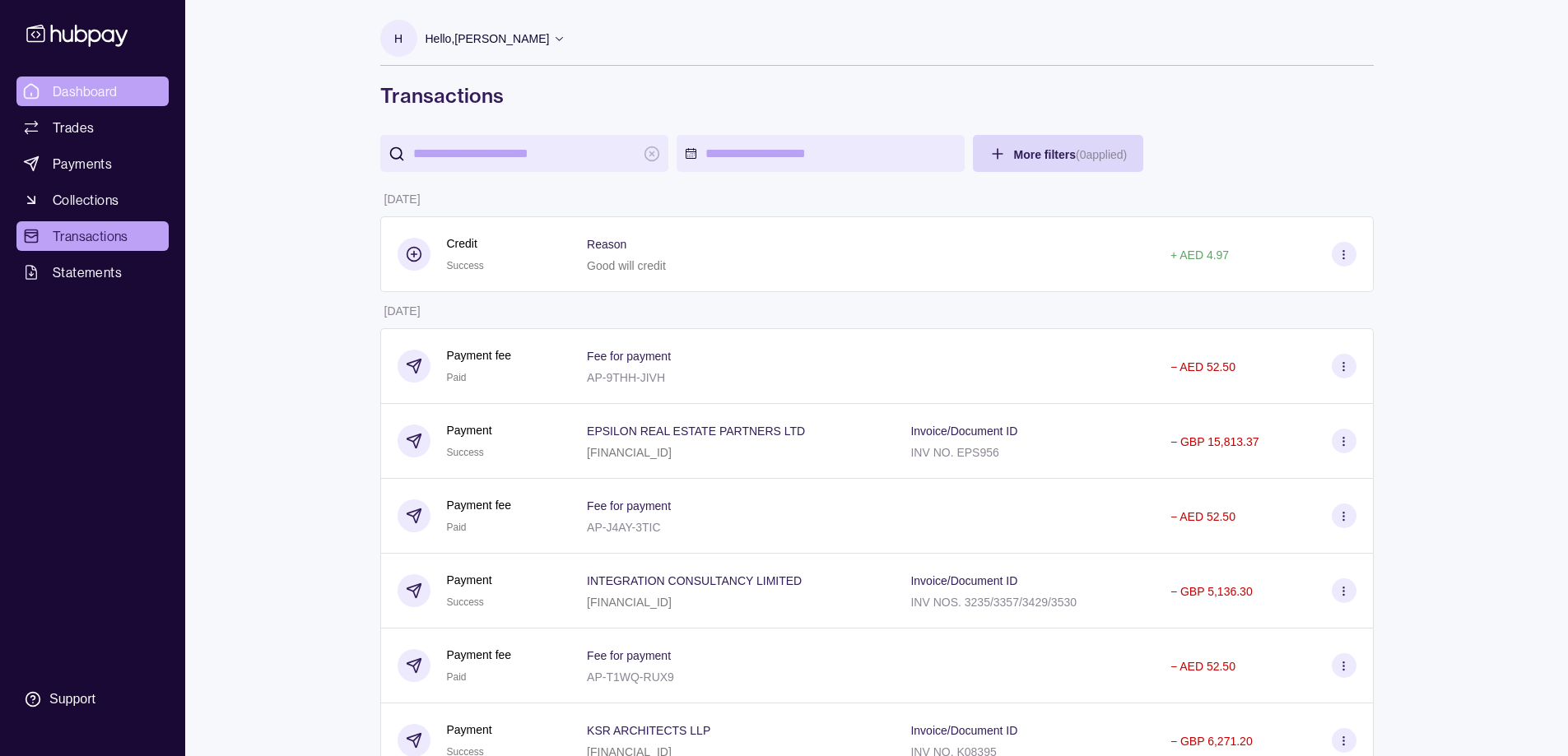
click at [83, 91] on span "Dashboard" at bounding box center [85, 91] width 65 height 19
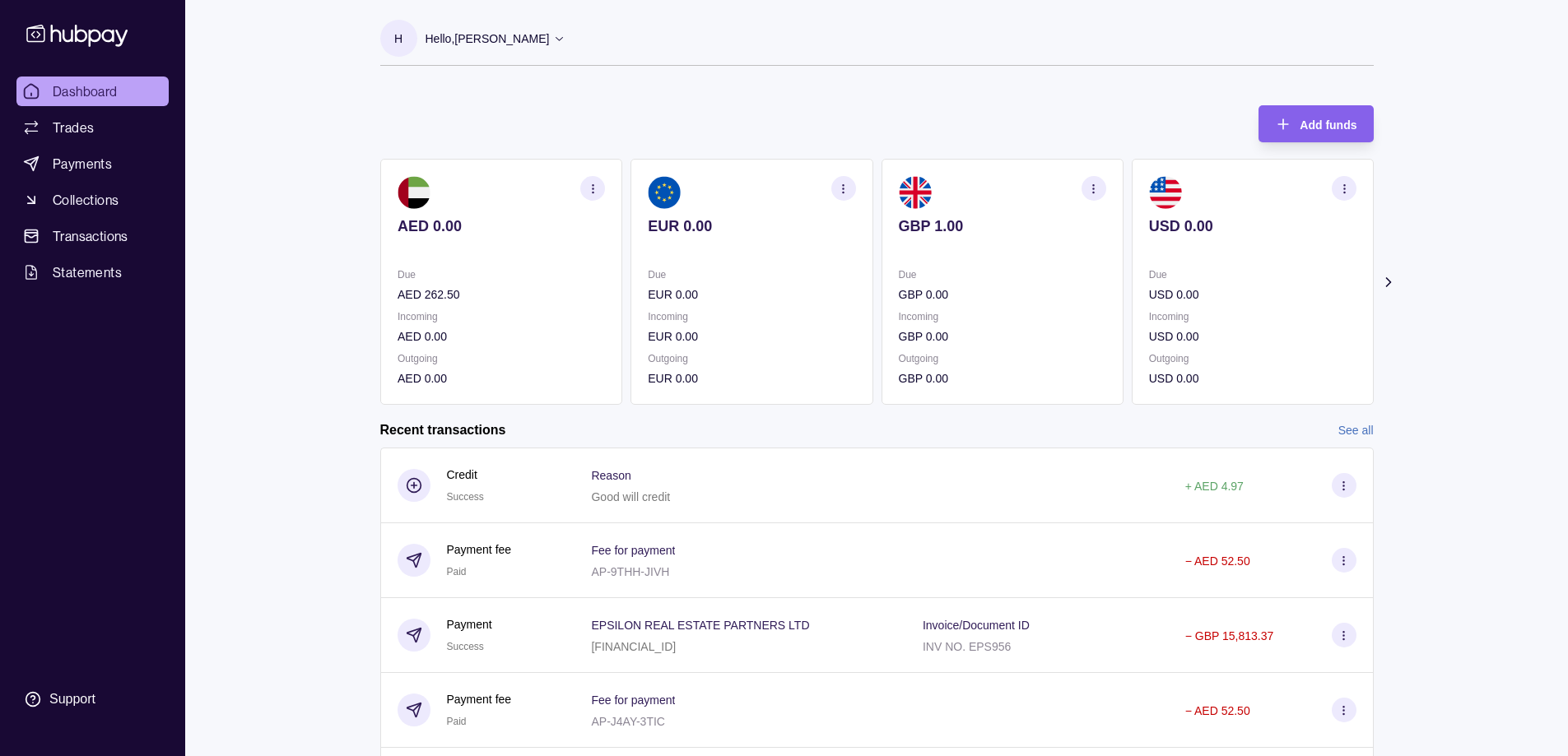
click at [554, 38] on icon at bounding box center [560, 39] width 12 height 12
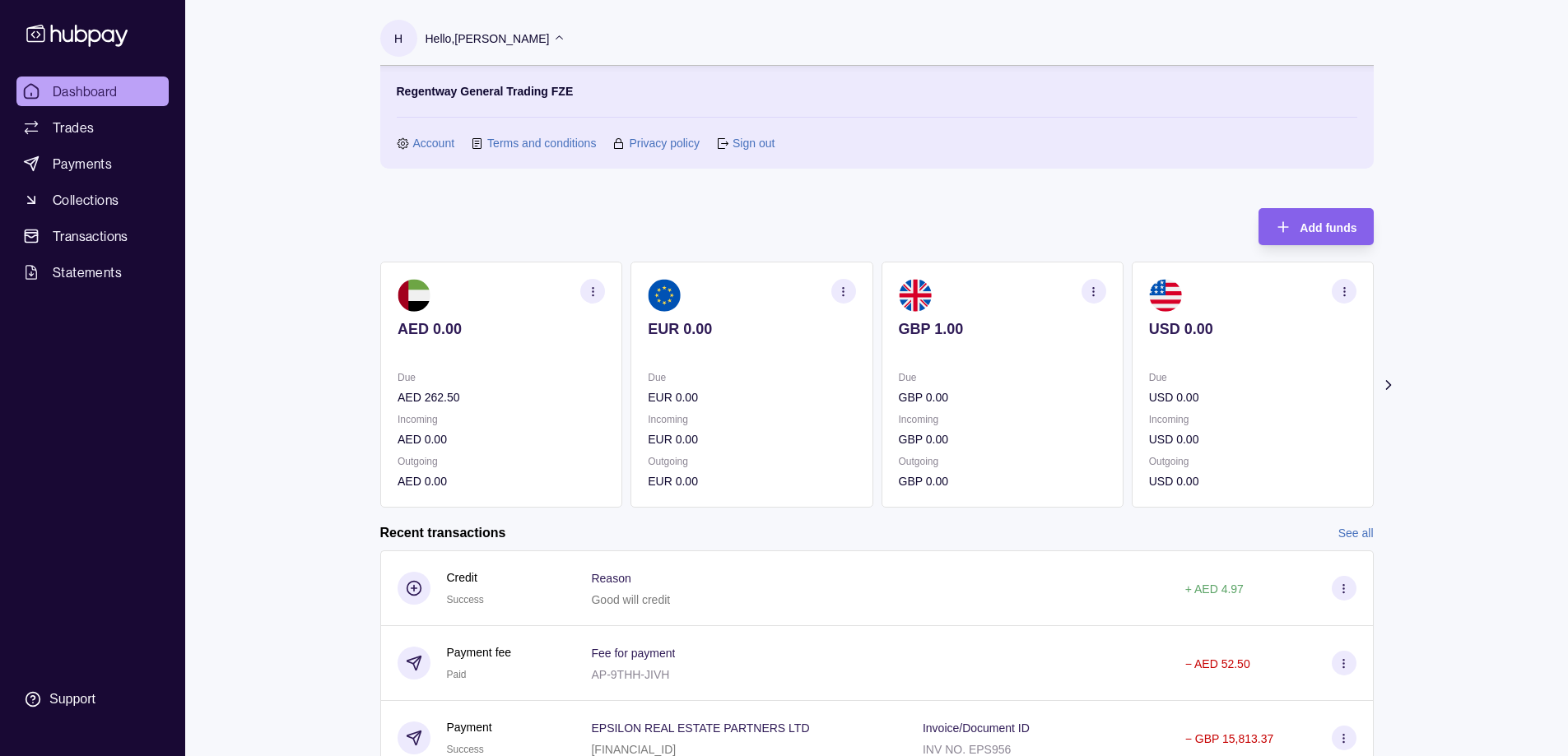
click at [757, 147] on link "Sign out" at bounding box center [754, 143] width 42 height 18
